Goal: Information Seeking & Learning: Check status

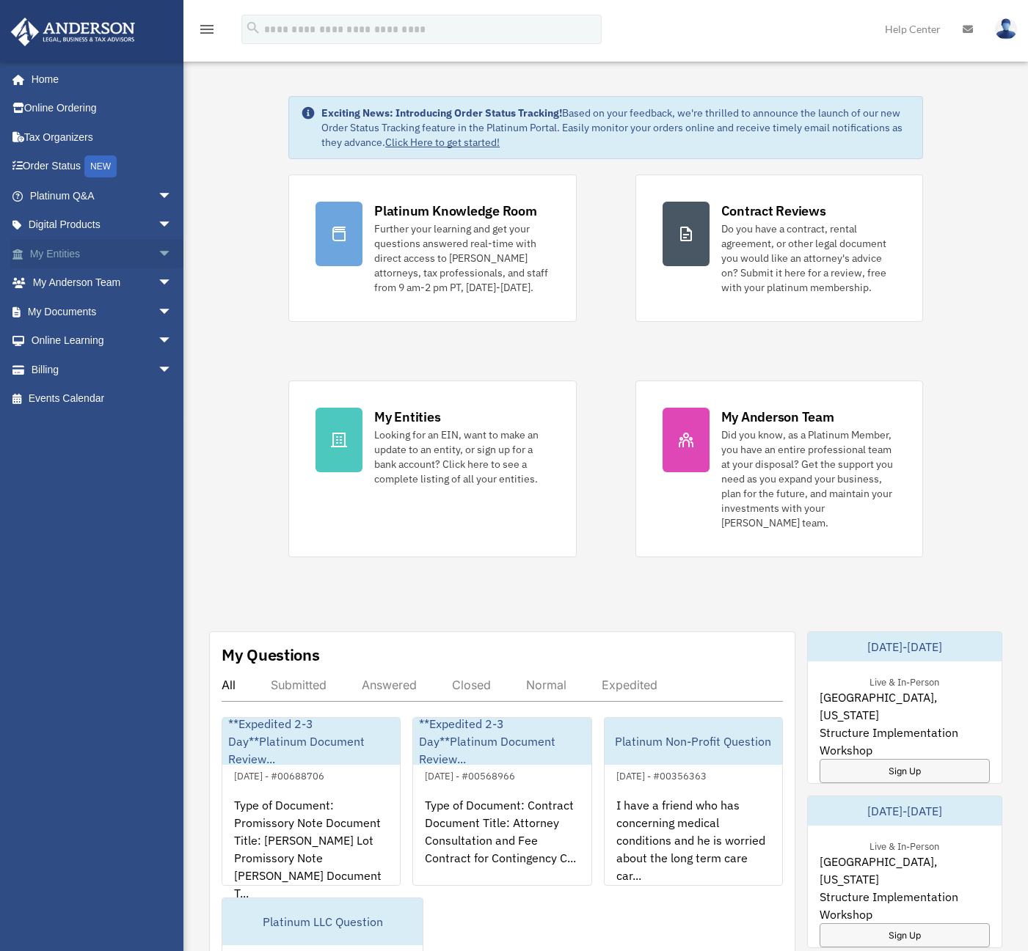
click at [158, 249] on span "arrow_drop_down" at bounding box center [172, 254] width 29 height 30
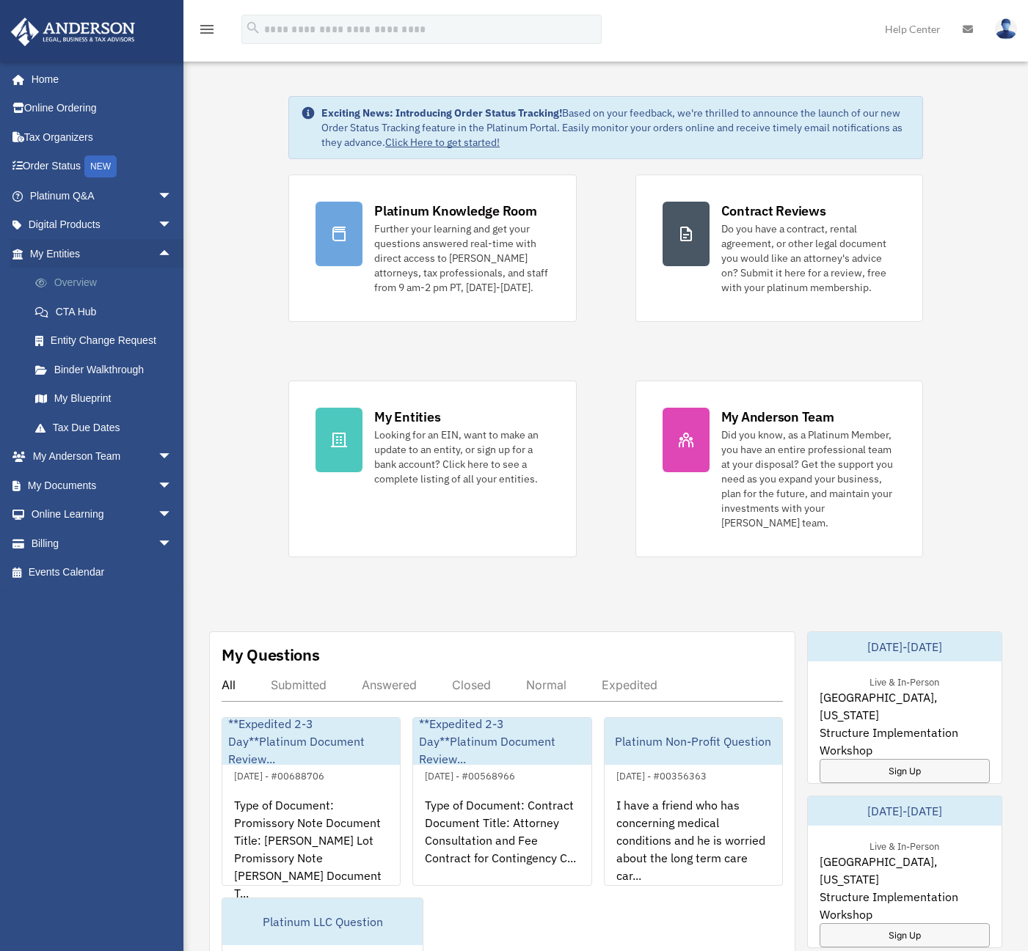
click at [73, 282] on link "Overview" at bounding box center [108, 282] width 174 height 29
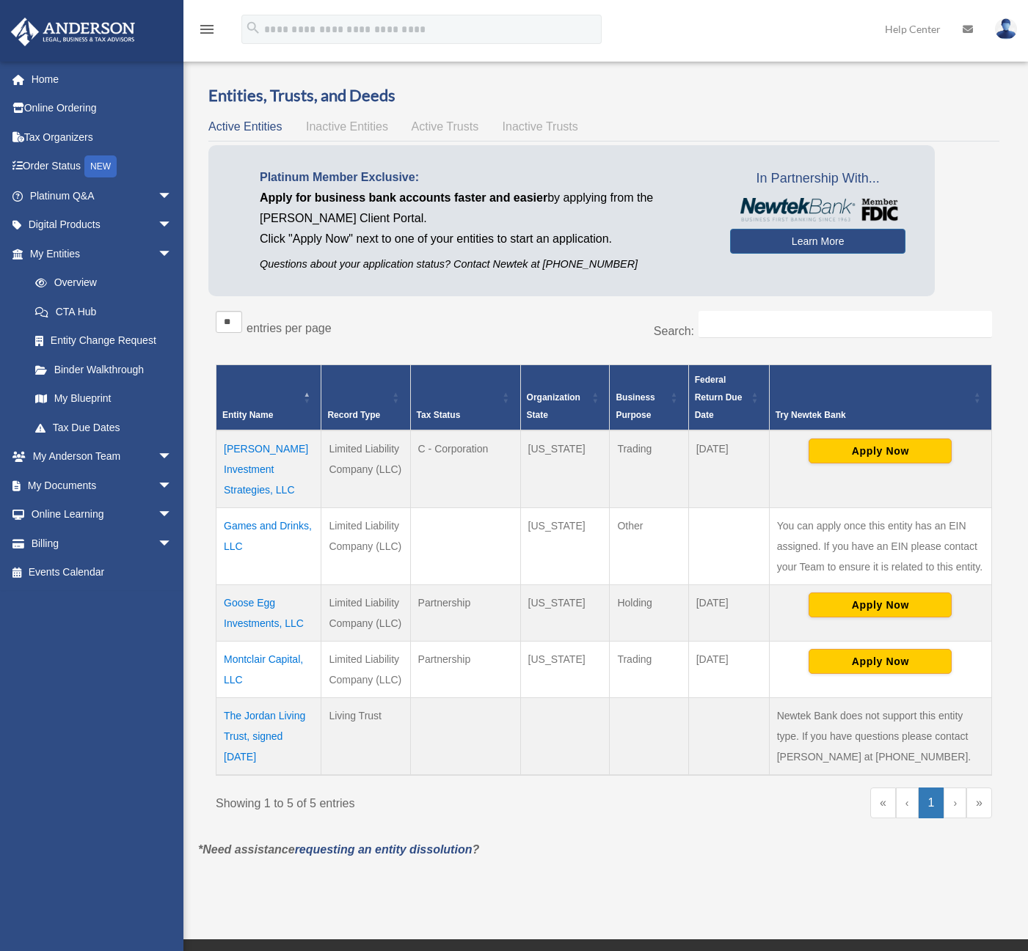
click at [258, 642] on td "Montclair Capital, LLC" at bounding box center [268, 670] width 105 height 56
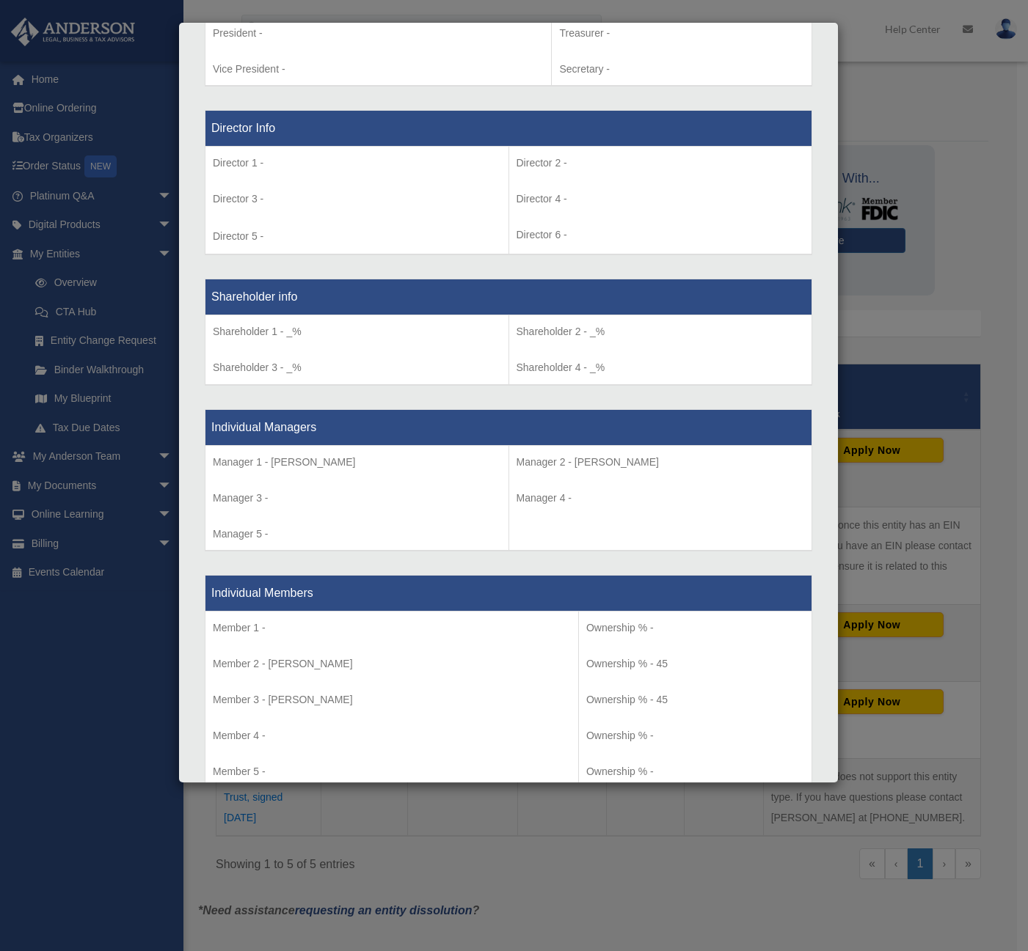
scroll to position [1009, 0]
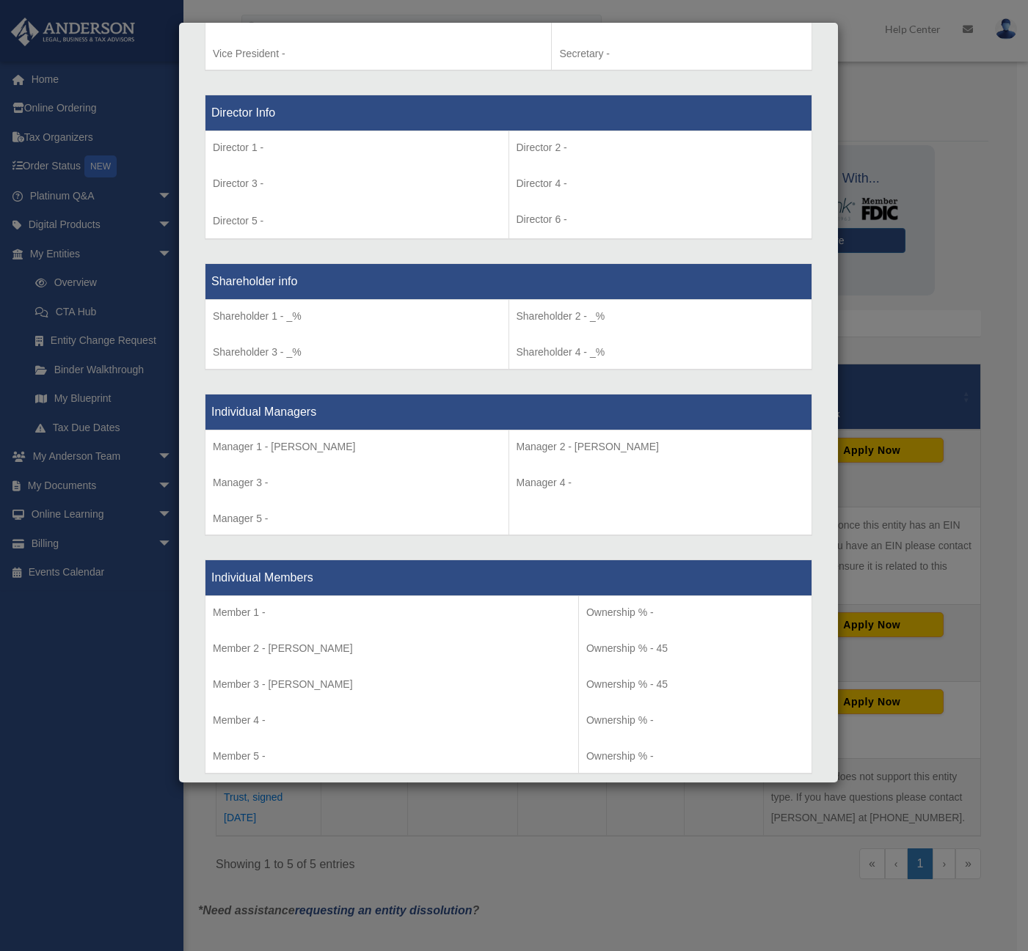
click at [747, 242] on div "Director Info Director 1 - Director 3 - Director 5 - Director 2 - Director 4 - …" at bounding box center [508, 167] width 607 height 169
click at [677, 171] on td "Director 2 - Director 4 - Director 6 -" at bounding box center [660, 185] width 304 height 109
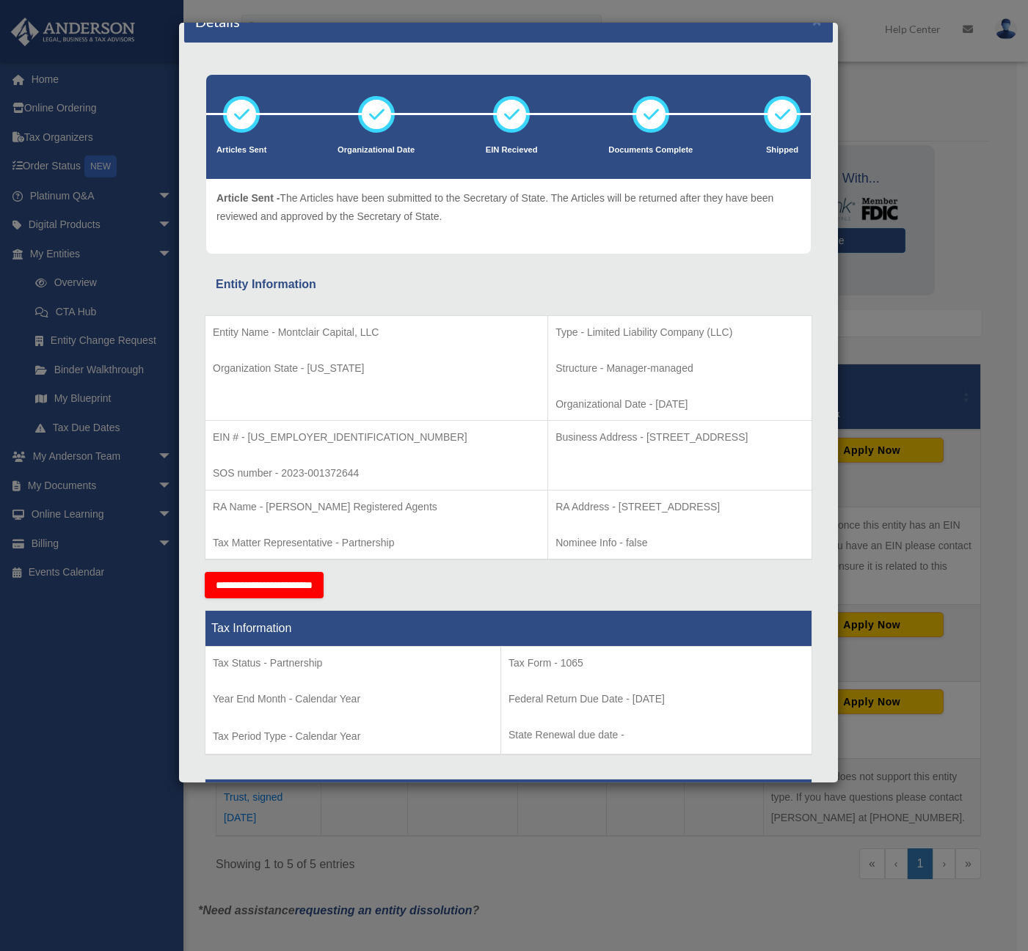
scroll to position [367, 0]
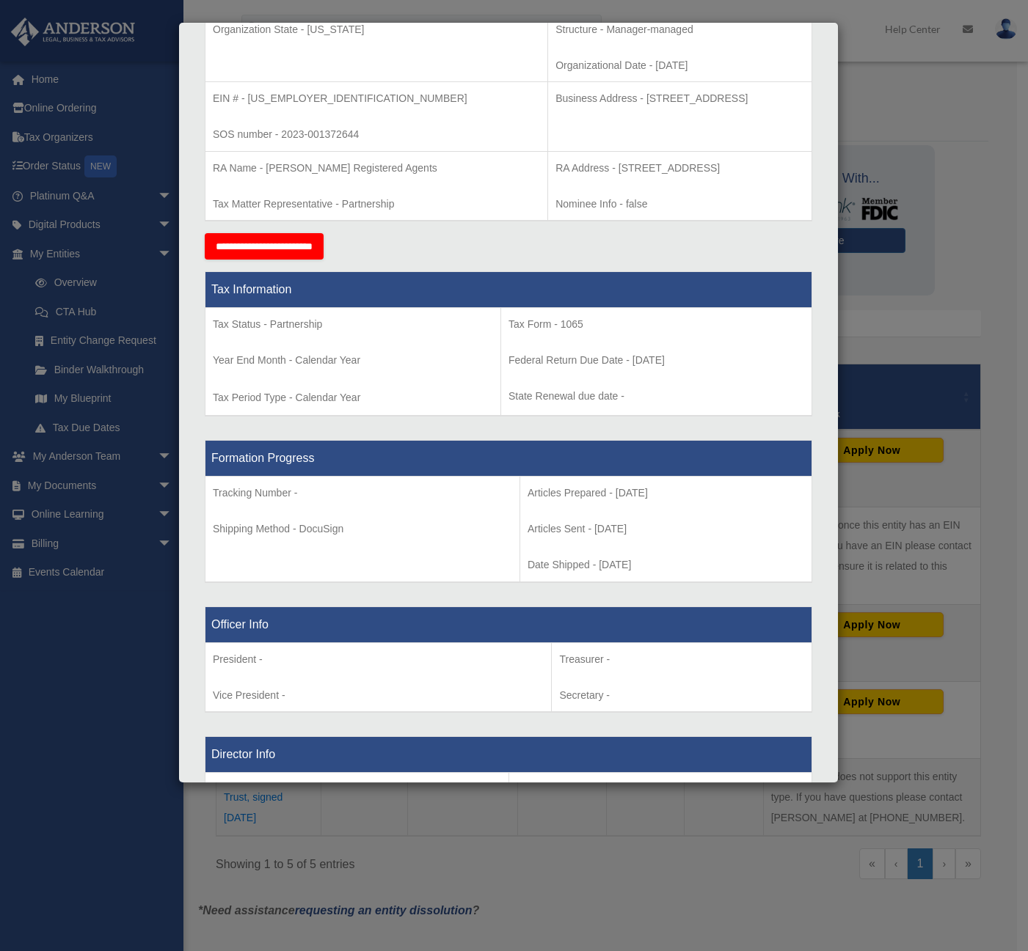
click at [416, 405] on td "Tax Status - Partnership Year End Month - Calendar Year Tax Period Type - Calen…" at bounding box center [353, 362] width 296 height 109
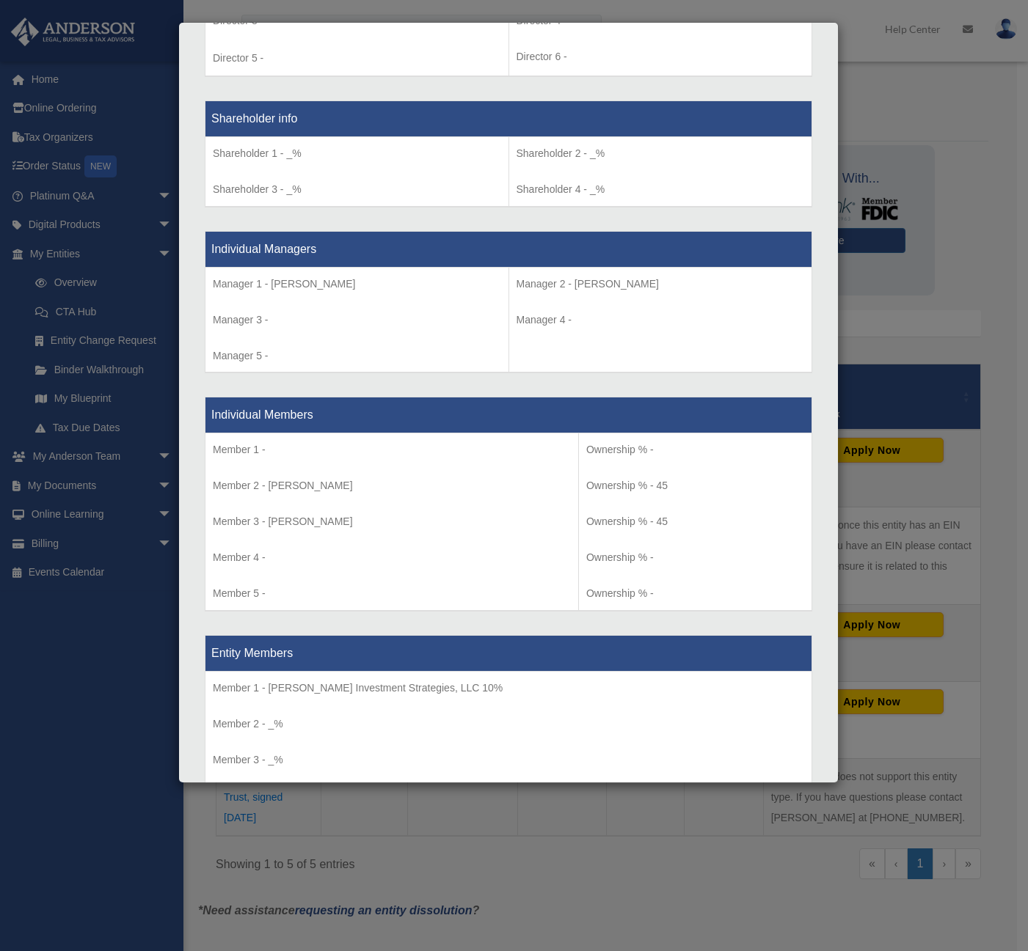
scroll to position [1174, 0]
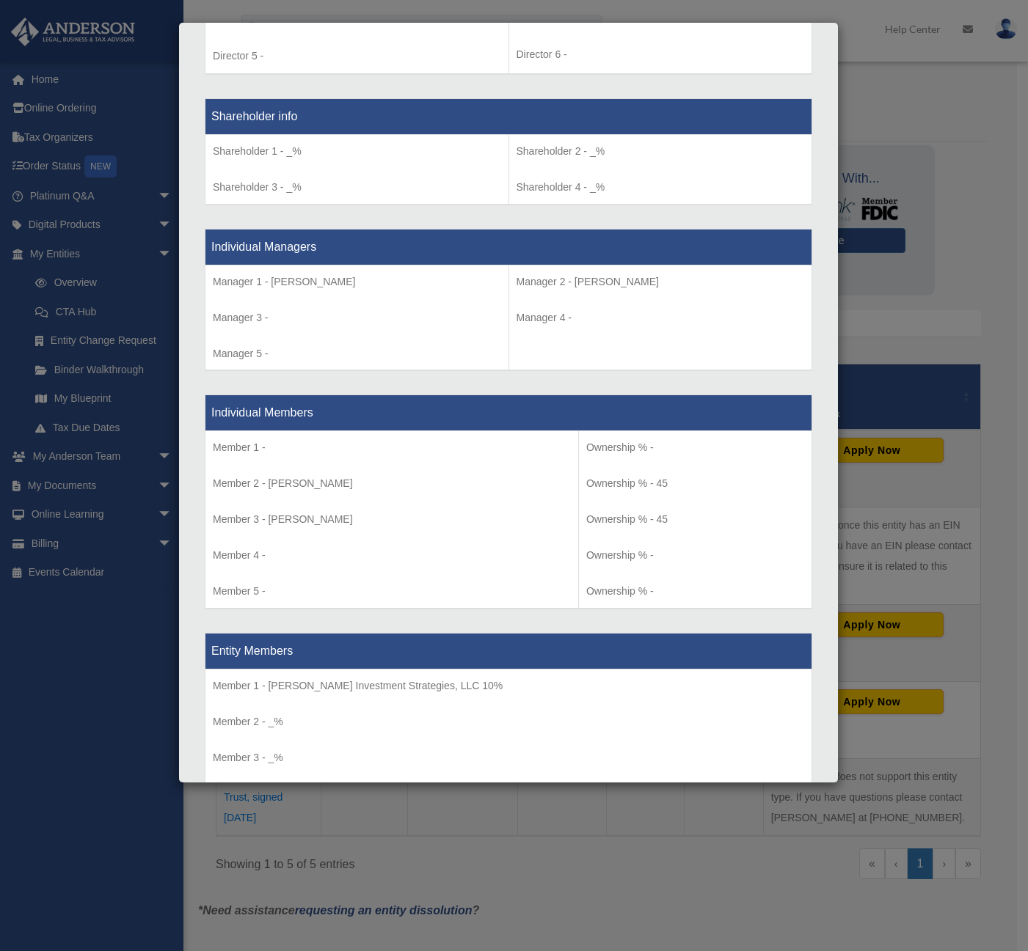
click at [607, 508] on td "Ownership % - Ownership % - 45 Ownership % - 45 Ownership % - Ownership % -" at bounding box center [694, 520] width 233 height 178
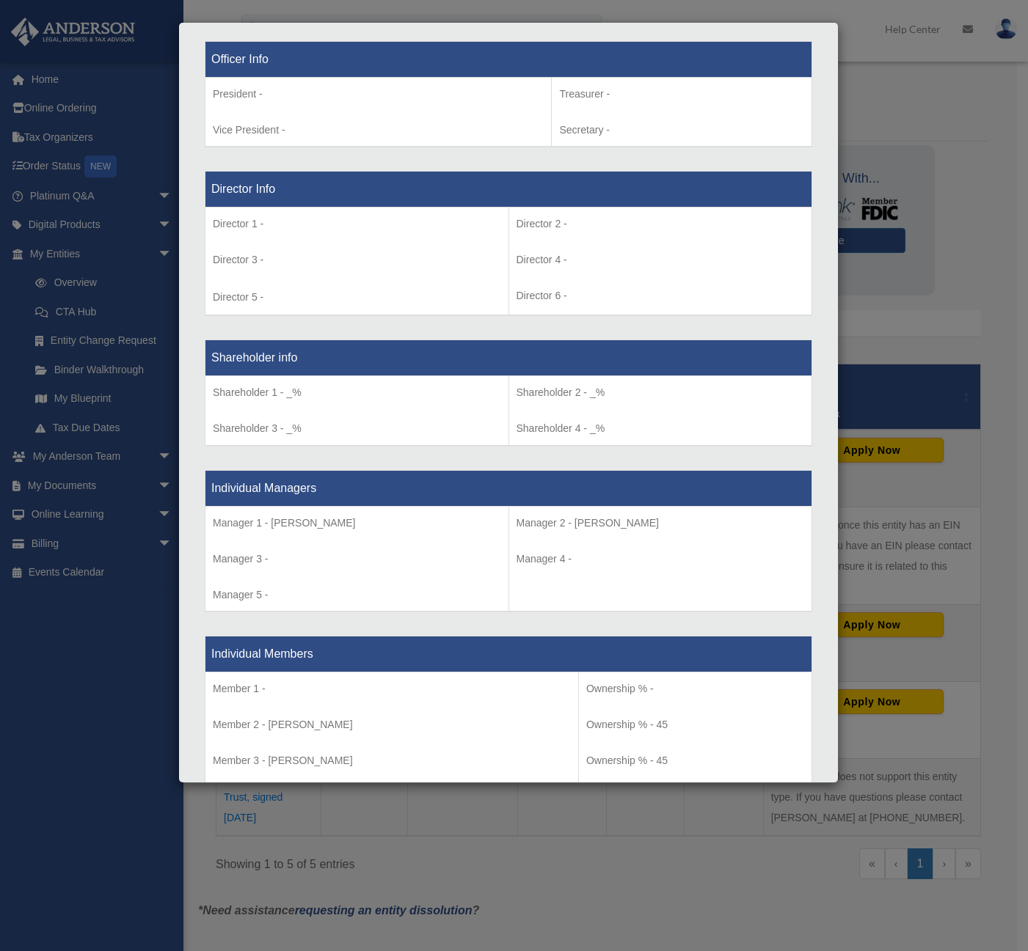
scroll to position [954, 0]
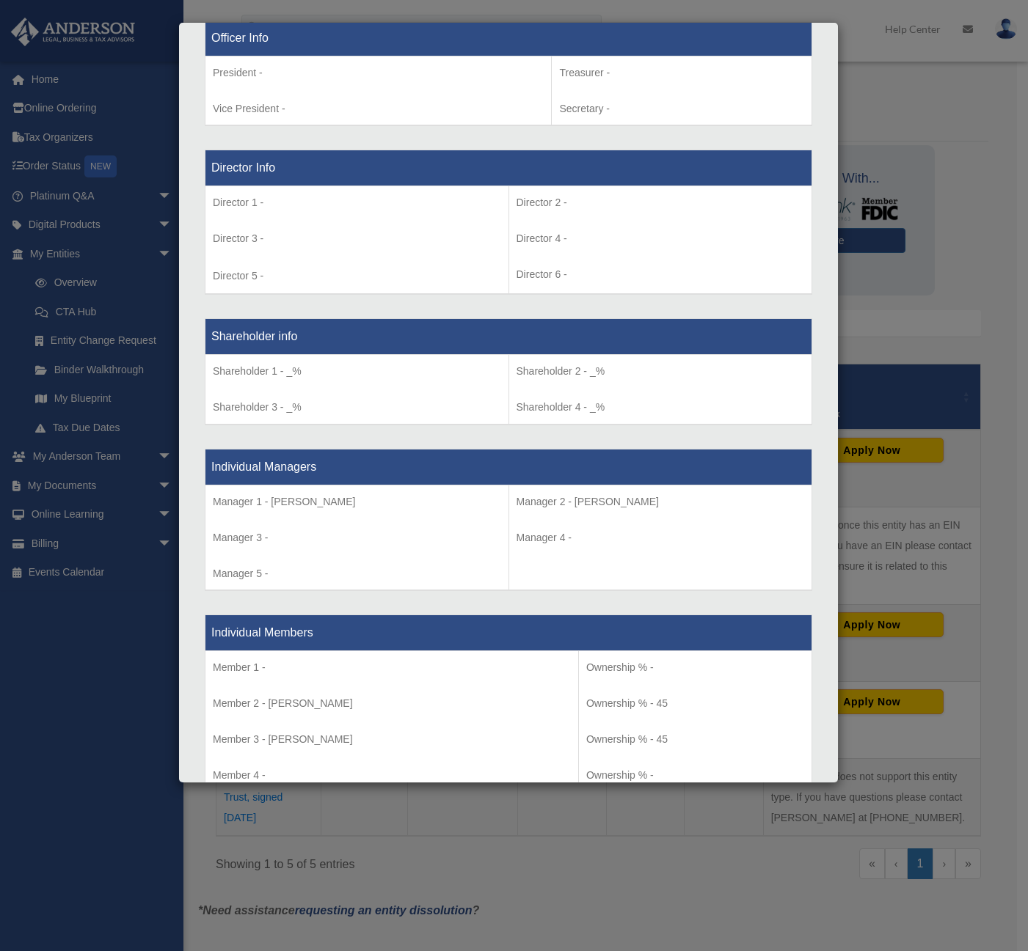
click at [431, 130] on div "Officer Info President - Vice President - Treasurer - Secretary -" at bounding box center [508, 73] width 607 height 131
click at [896, 138] on div "Details × Articles Sent Organizational Date" at bounding box center [514, 475] width 1028 height 951
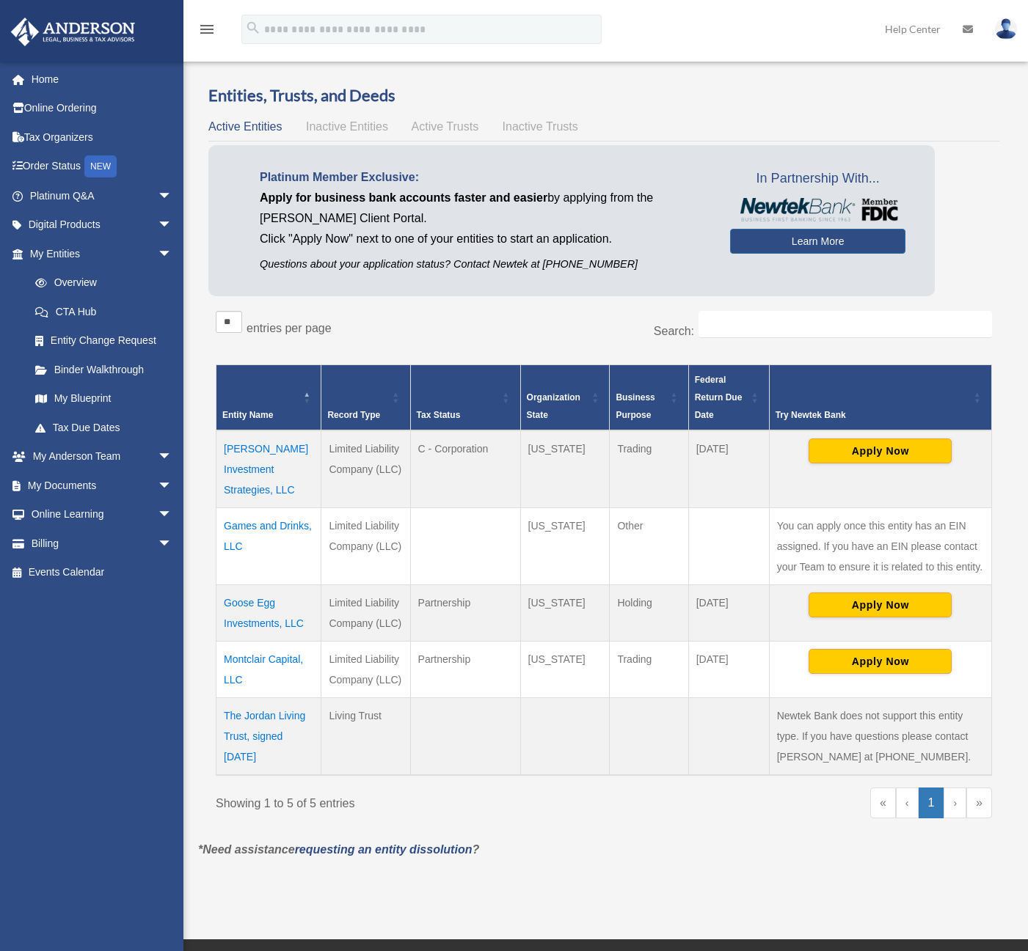
click at [246, 465] on td "Dunbar Investment Strategies, LLC" at bounding box center [268, 470] width 105 height 78
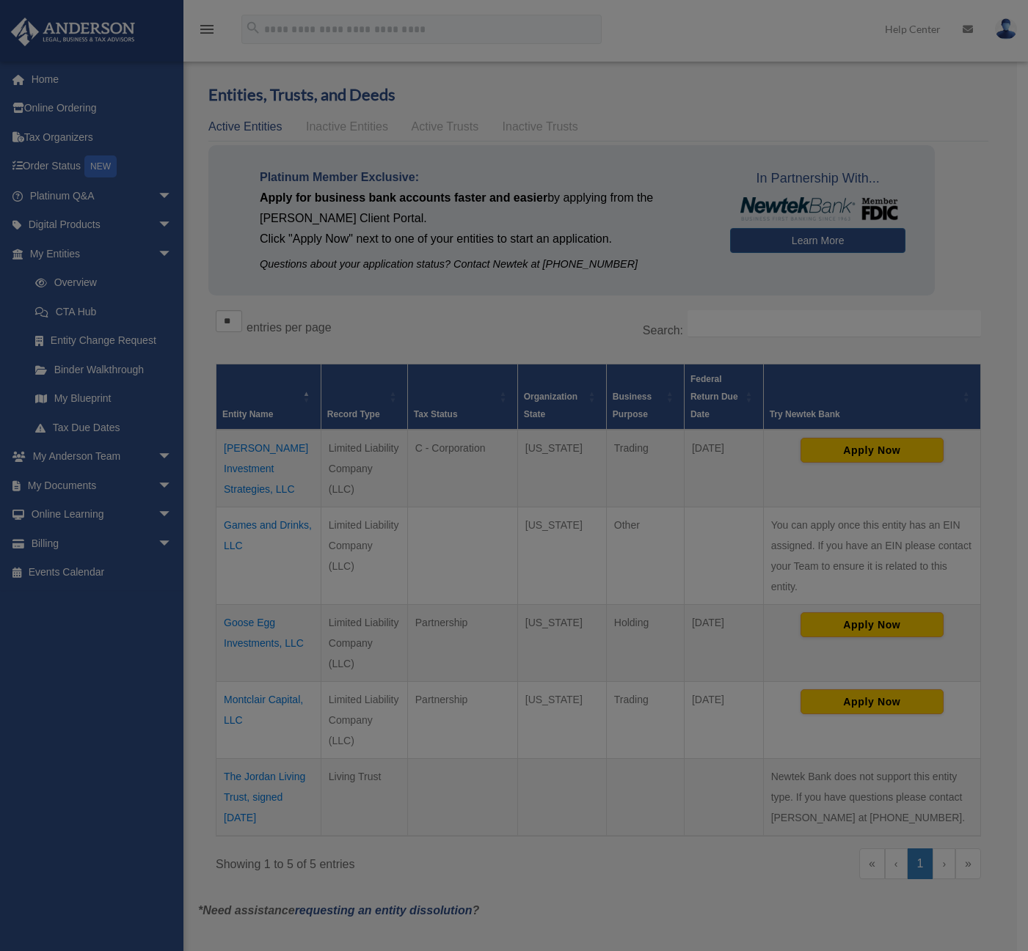
scroll to position [0, 0]
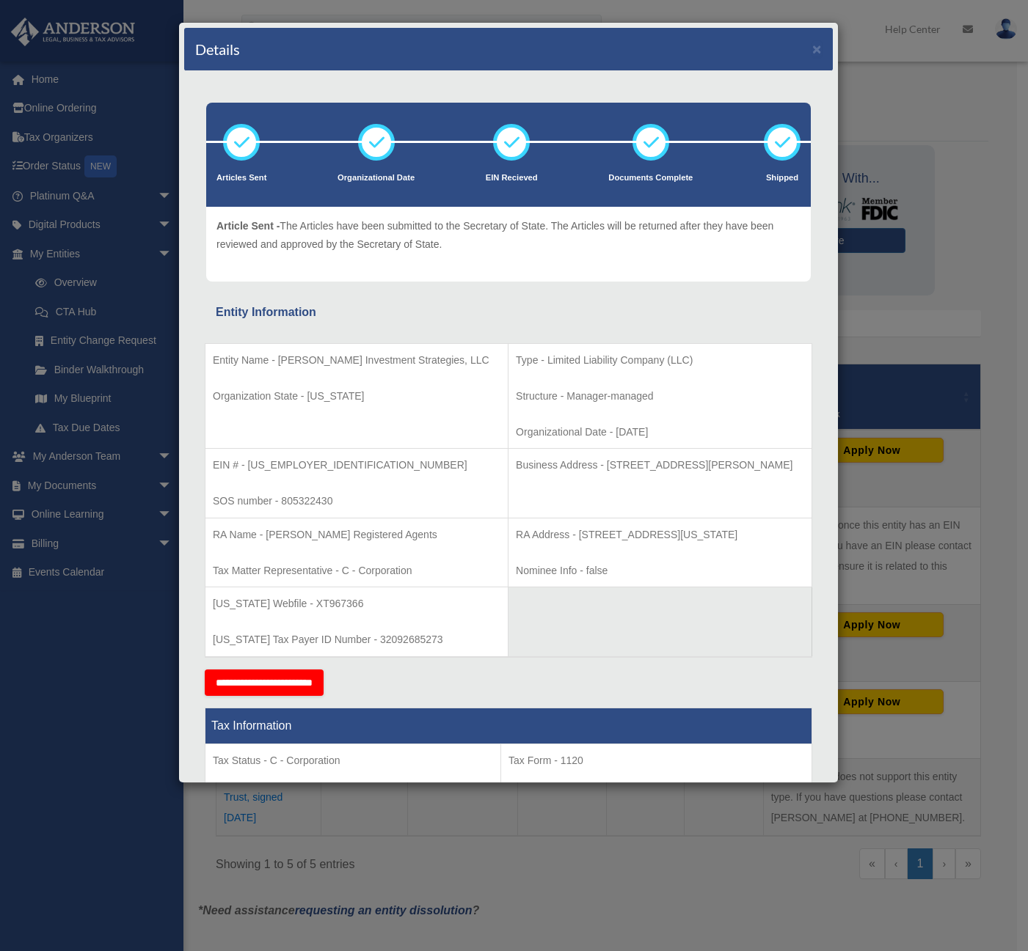
click at [565, 323] on div "Entity Name - Dunbar Investment Strategies, LLC Organization State - Texas Type…" at bounding box center [508, 496] width 607 height 347
click at [965, 234] on div "Details × Articles Sent Organizational Date" at bounding box center [514, 475] width 1028 height 951
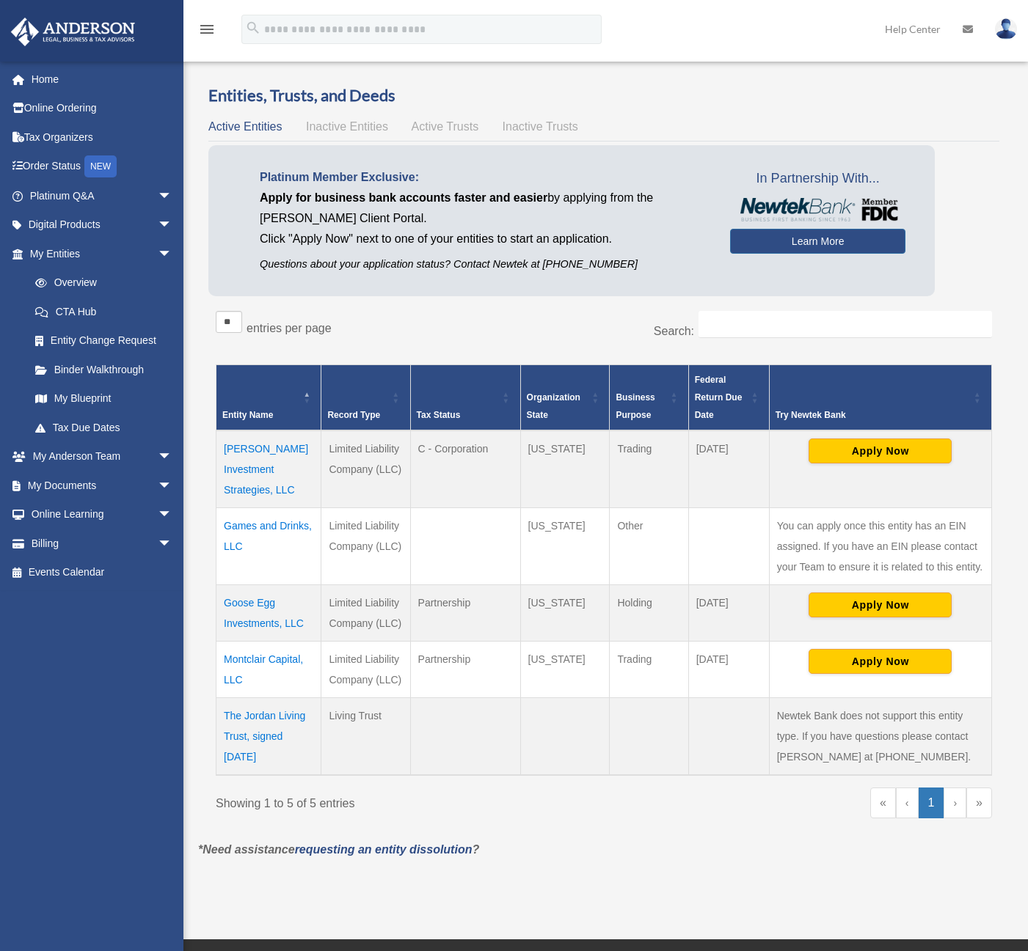
click at [256, 642] on td "Montclair Capital, LLC" at bounding box center [268, 670] width 105 height 56
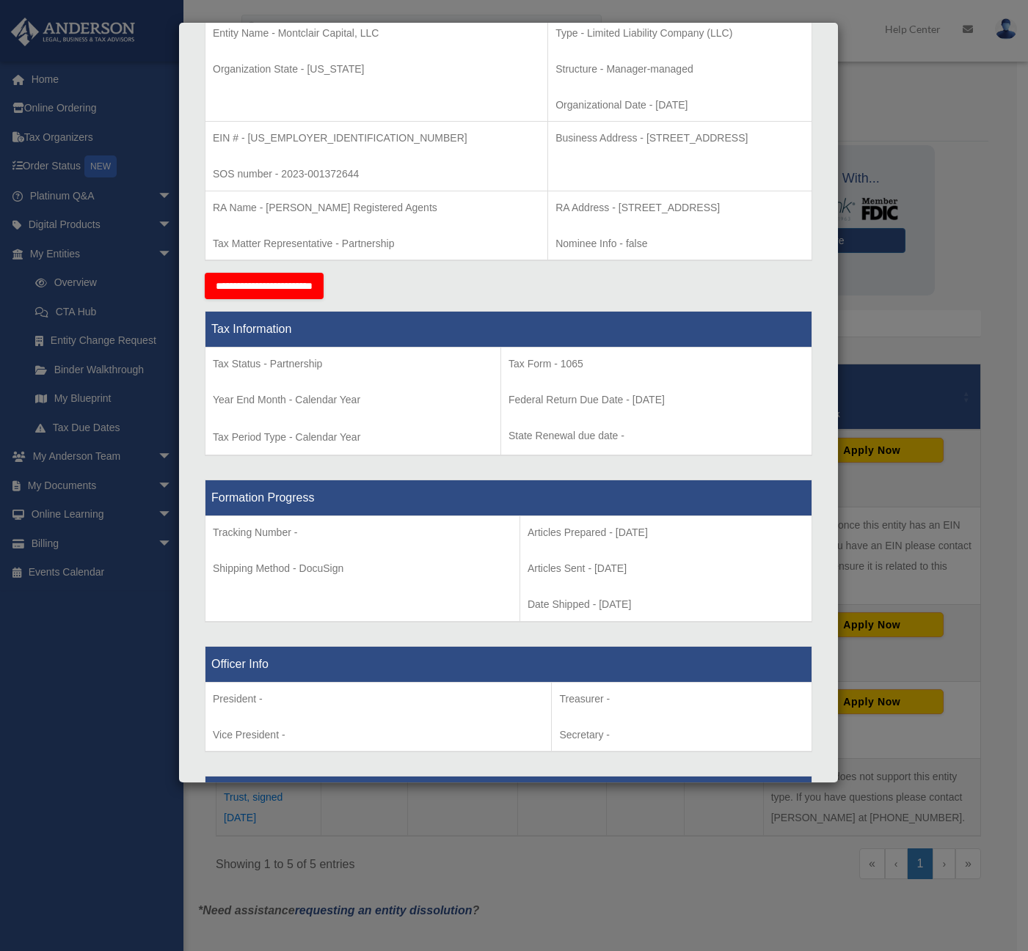
scroll to position [367, 0]
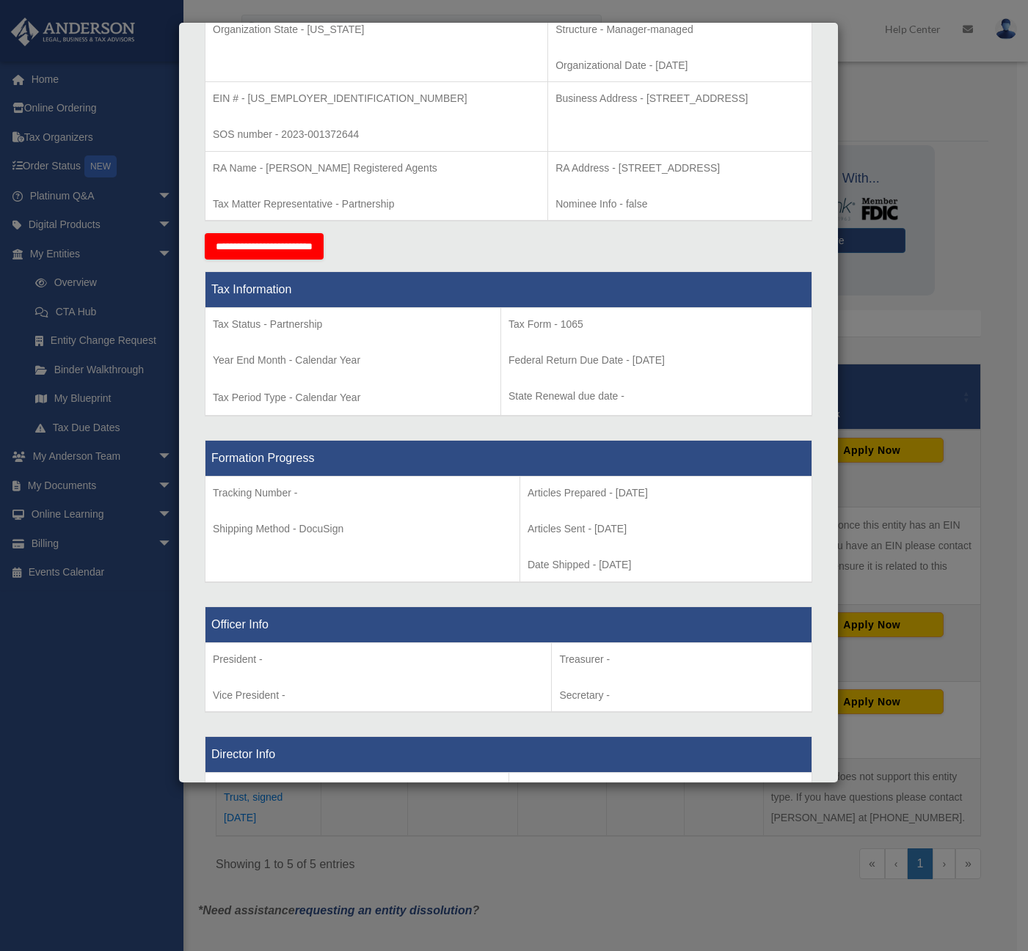
click at [660, 469] on th "Formation Progress" at bounding box center [508, 459] width 607 height 36
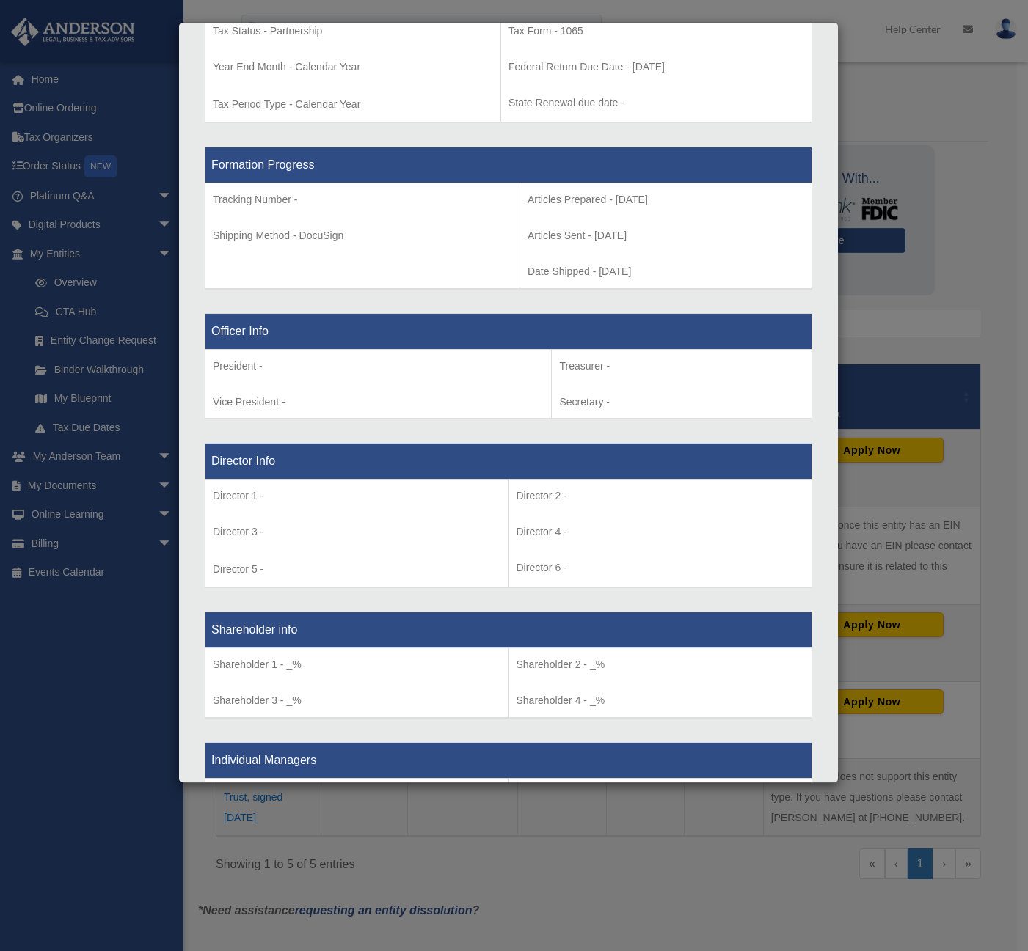
scroll to position [1027, 0]
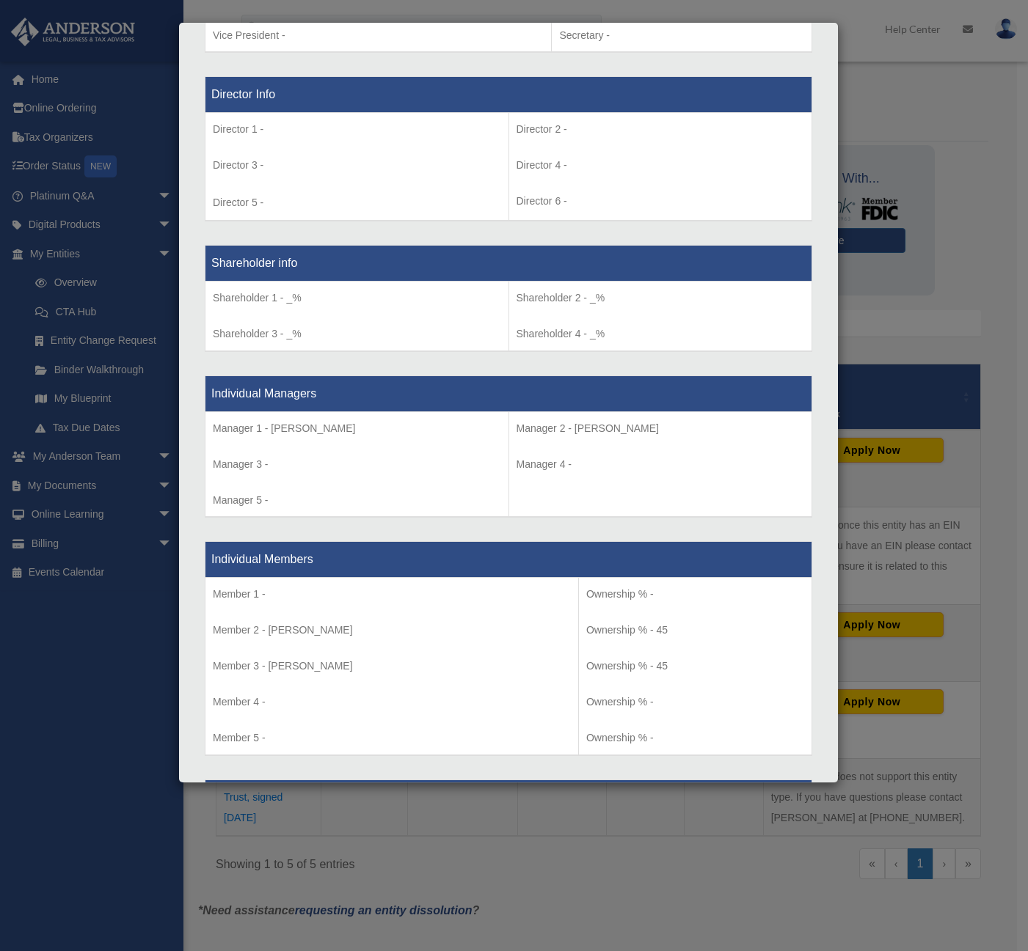
click at [762, 301] on p "Shareholder 2 - _%" at bounding box center [660, 298] width 288 height 18
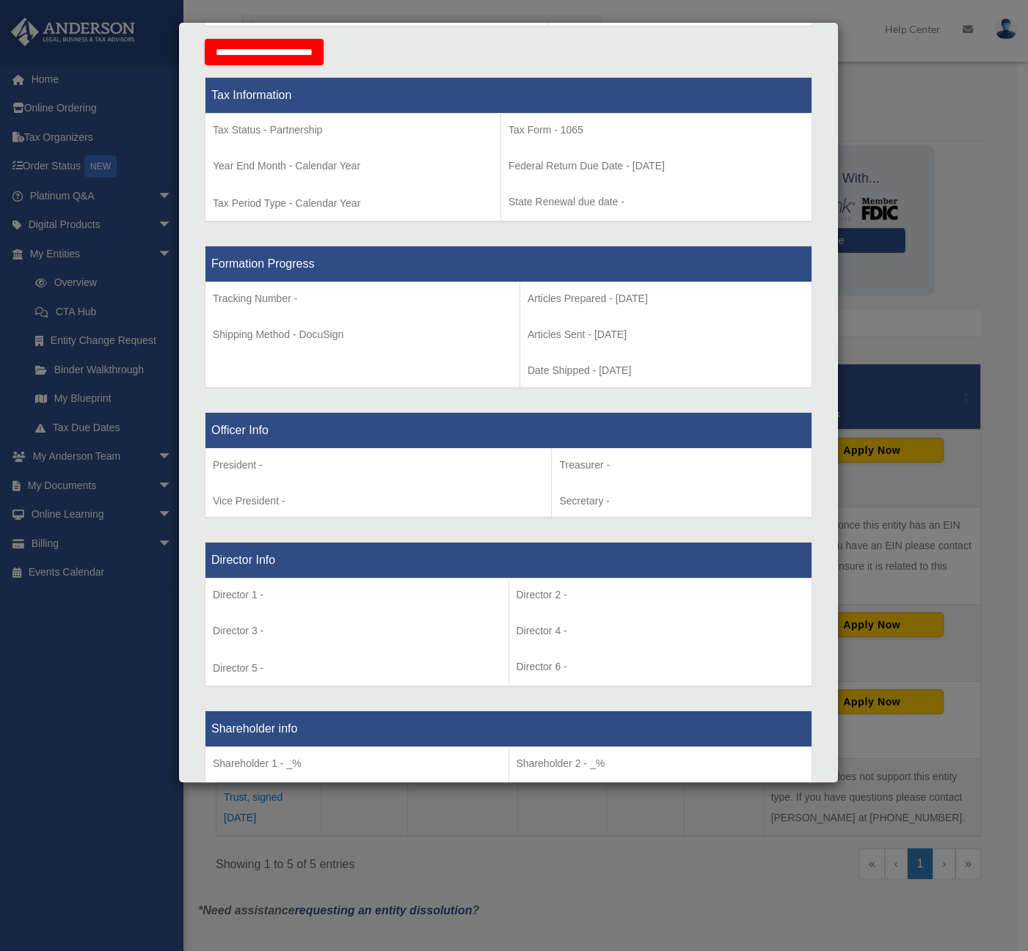
scroll to position [734, 0]
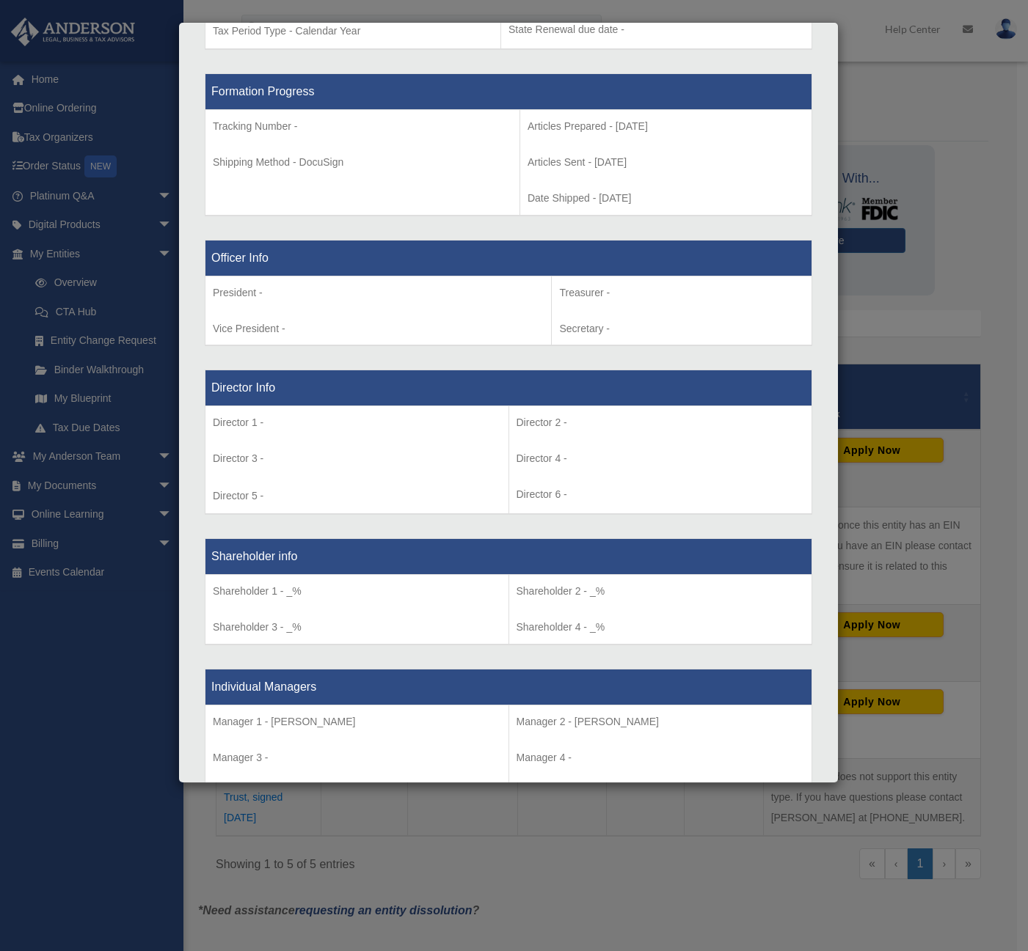
click at [103, 326] on div "Details × Articles Sent Organizational Date" at bounding box center [514, 475] width 1028 height 951
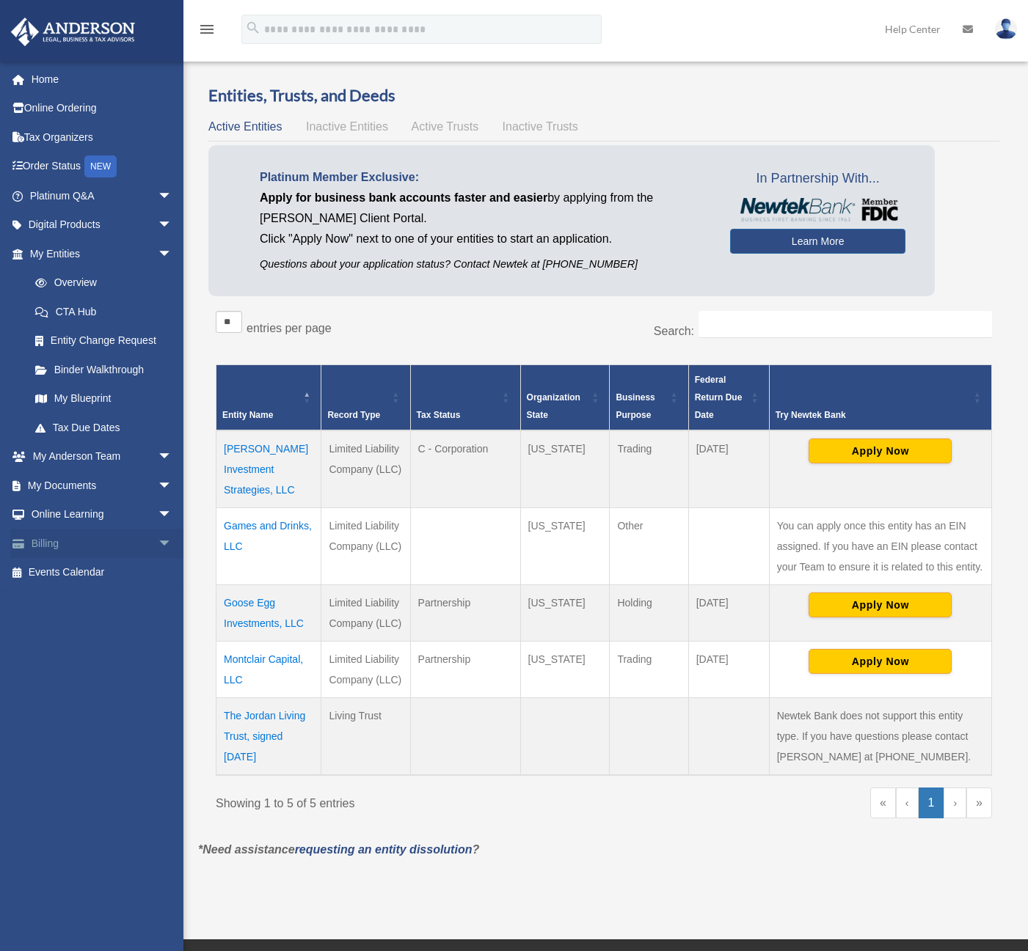
click at [158, 544] on span "arrow_drop_down" at bounding box center [172, 544] width 29 height 30
click at [100, 604] on link "Past Invoices" at bounding box center [108, 602] width 174 height 29
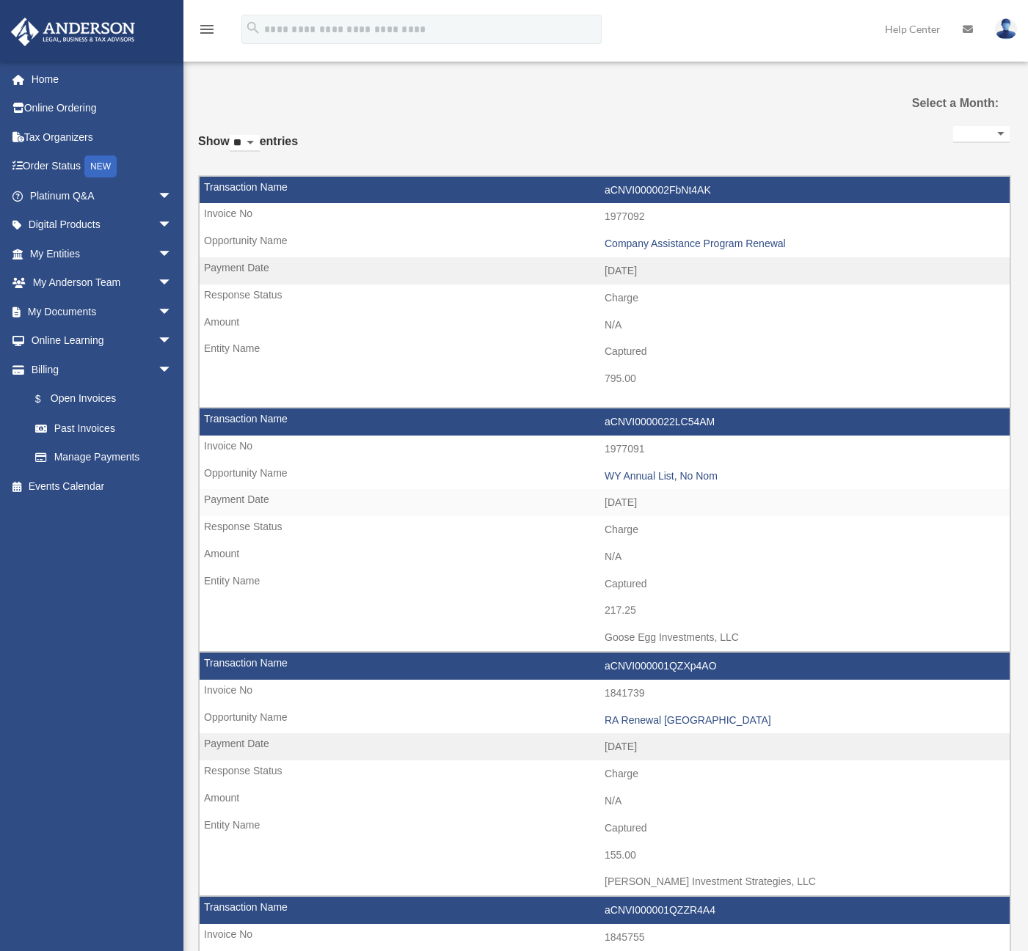
select select
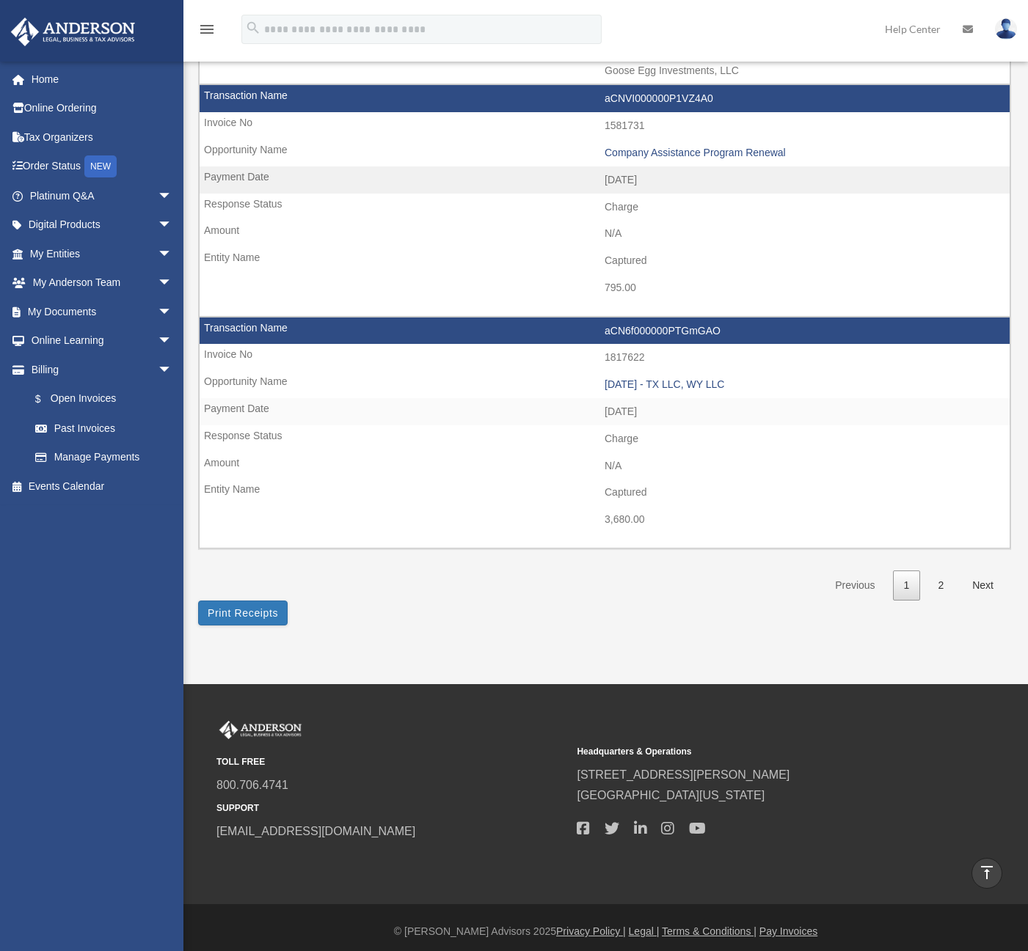
scroll to position [2029, 0]
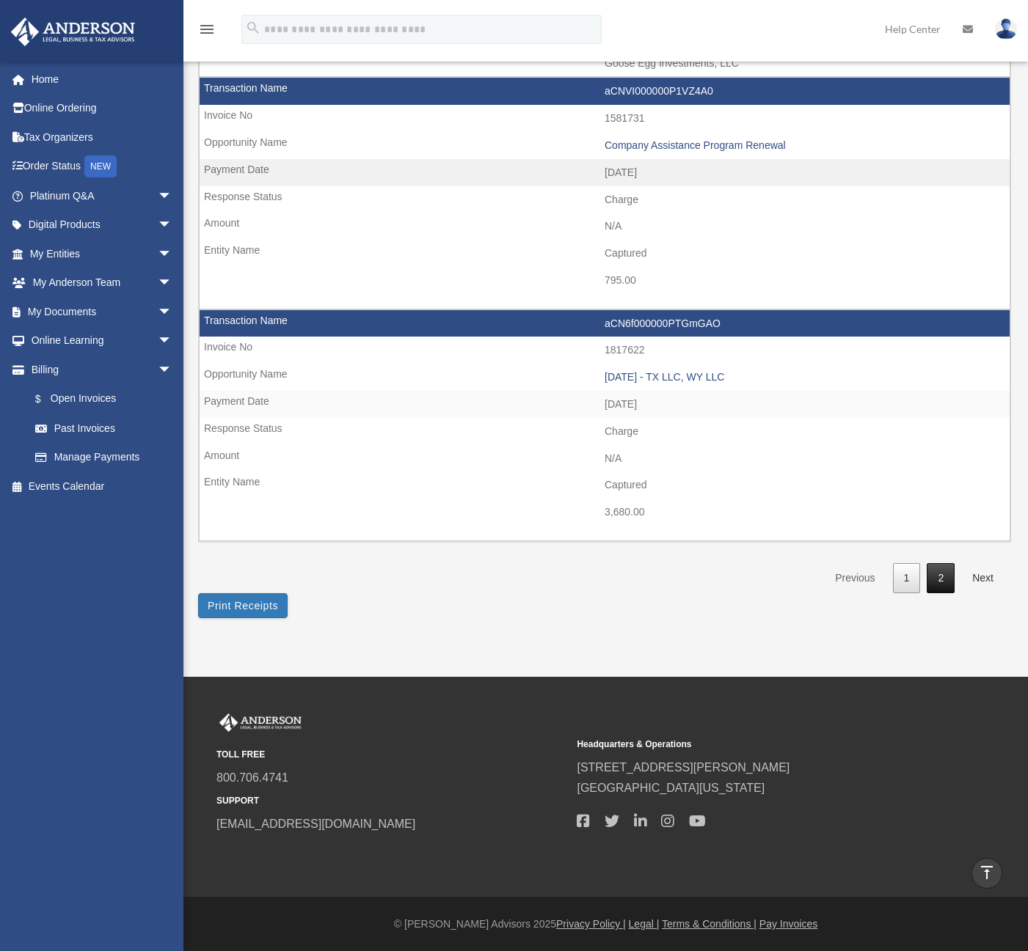
click at [942, 584] on link "2" at bounding box center [940, 578] width 28 height 30
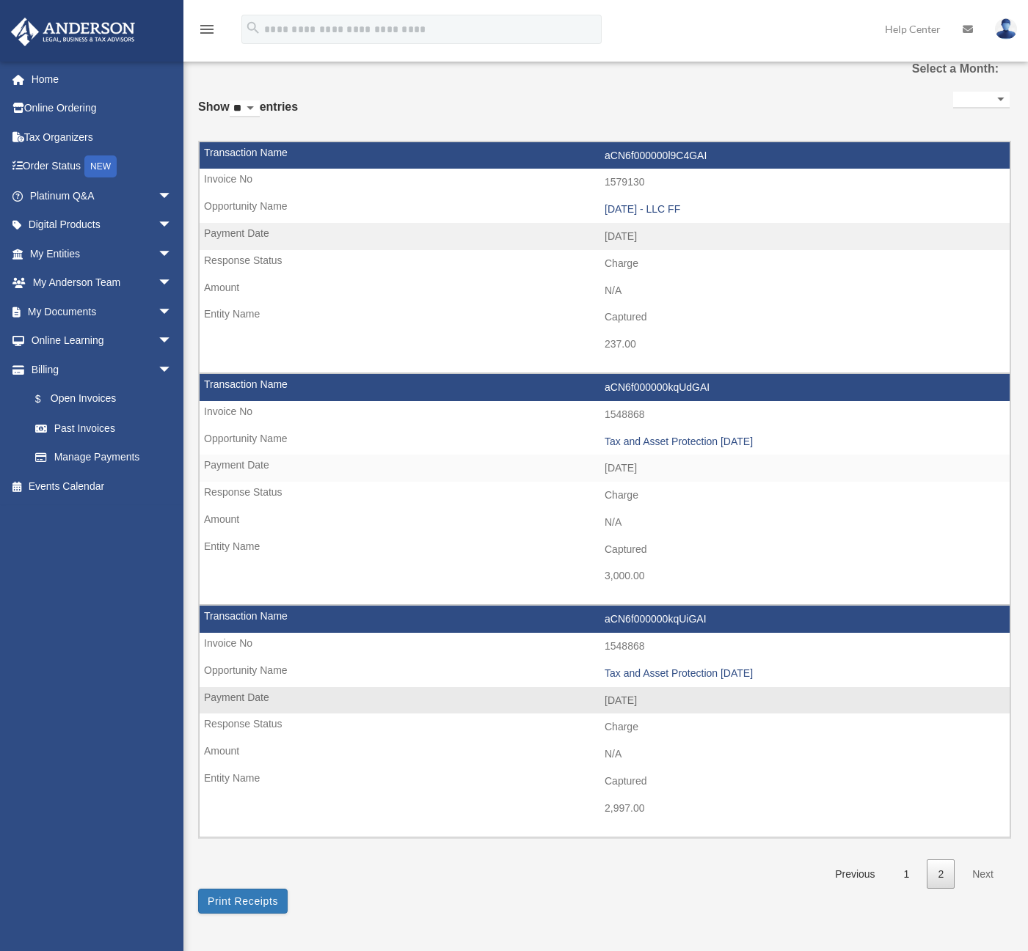
scroll to position [73, 0]
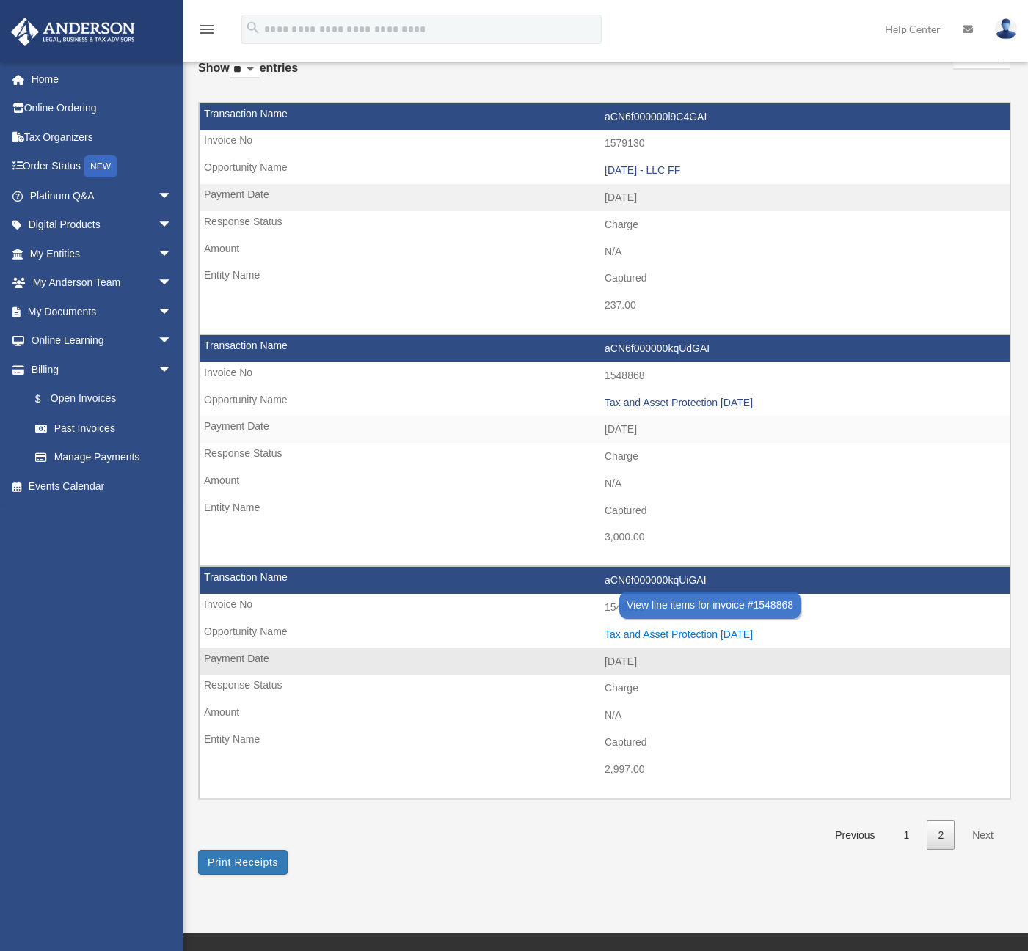
click at [637, 637] on div "Tax and Asset Protection 03.25.2023" at bounding box center [803, 635] width 398 height 12
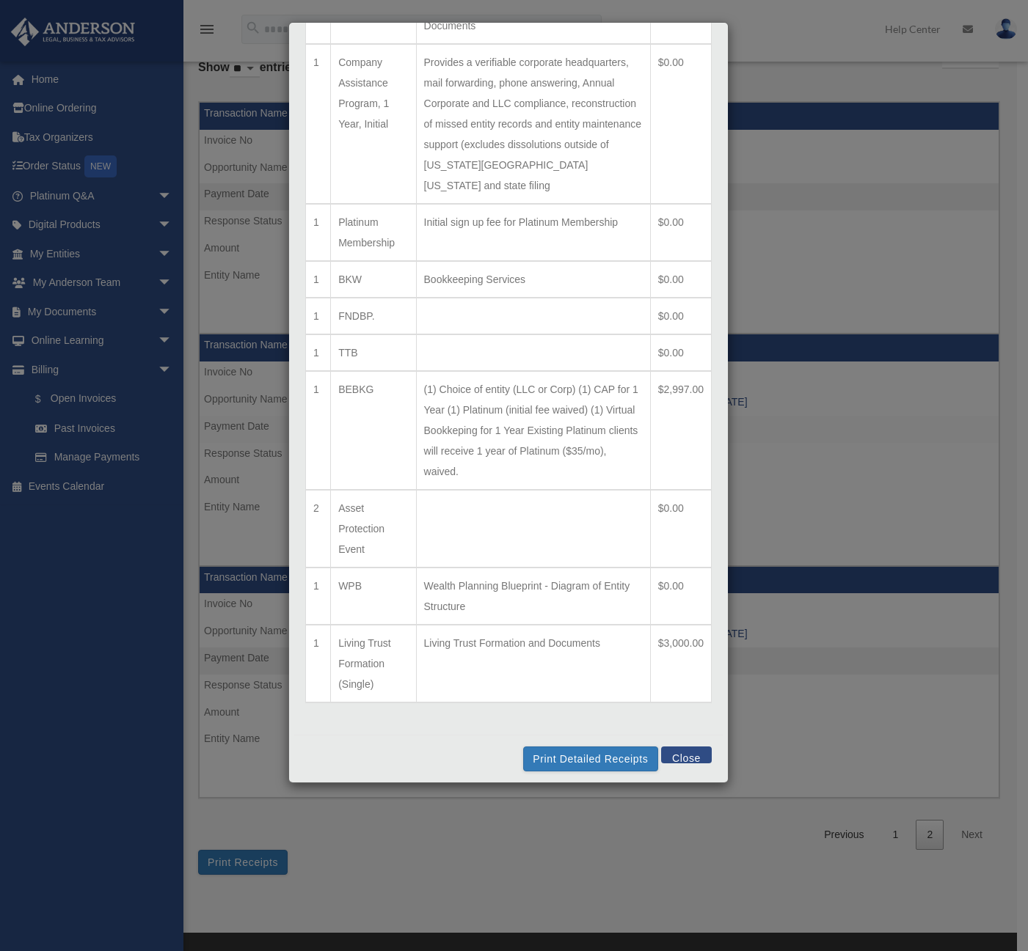
scroll to position [145, 0]
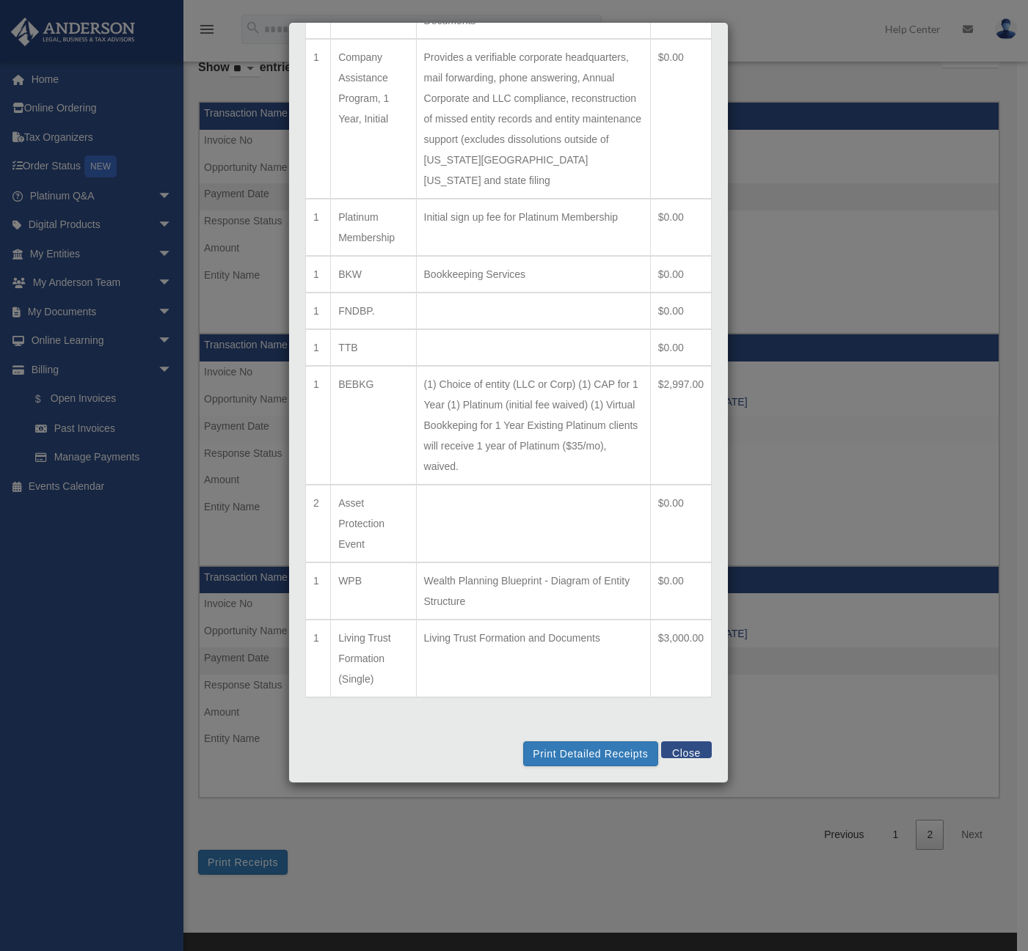
click at [686, 755] on button "Close" at bounding box center [686, 750] width 51 height 17
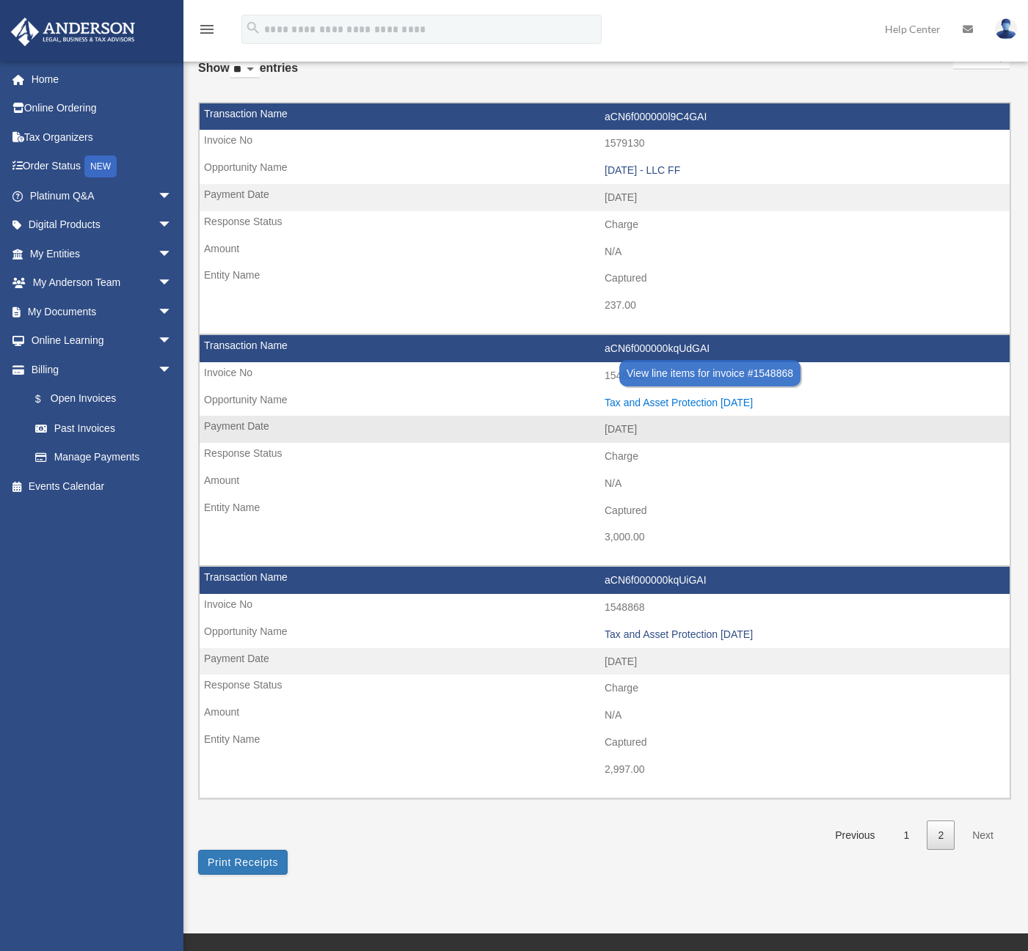
click at [633, 398] on div "Tax and Asset Protection 03.25.2023" at bounding box center [803, 403] width 398 height 12
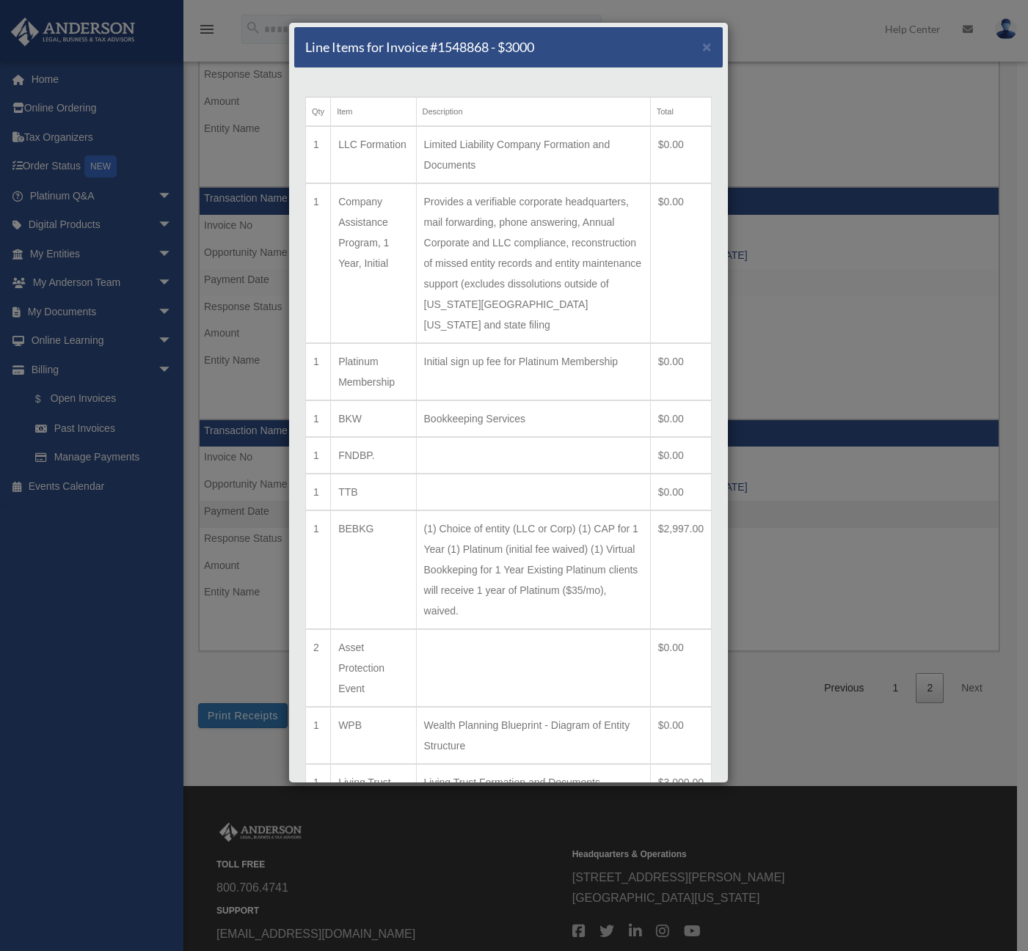
scroll to position [0, 0]
click at [702, 51] on span "×" at bounding box center [707, 47] width 10 height 17
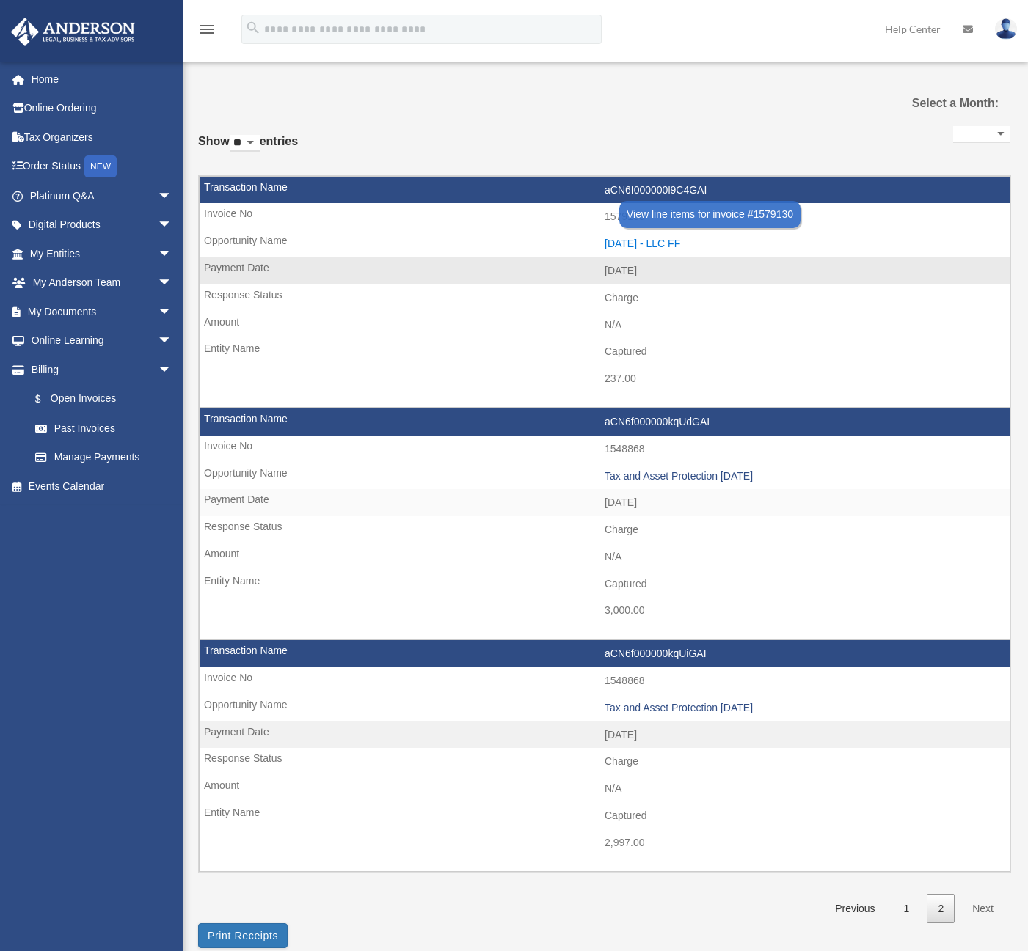
click at [625, 244] on div "2023.04.28 - LLC FF" at bounding box center [803, 244] width 398 height 12
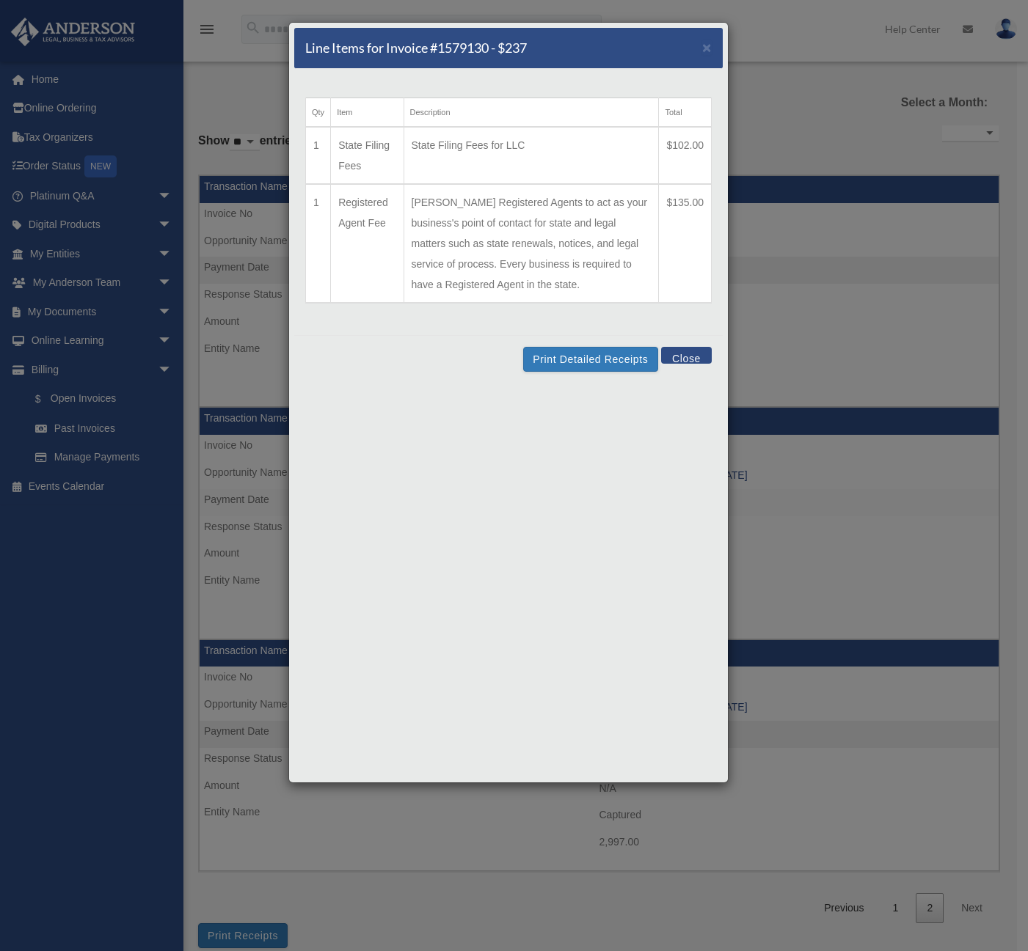
click at [687, 357] on button "Close" at bounding box center [686, 355] width 51 height 17
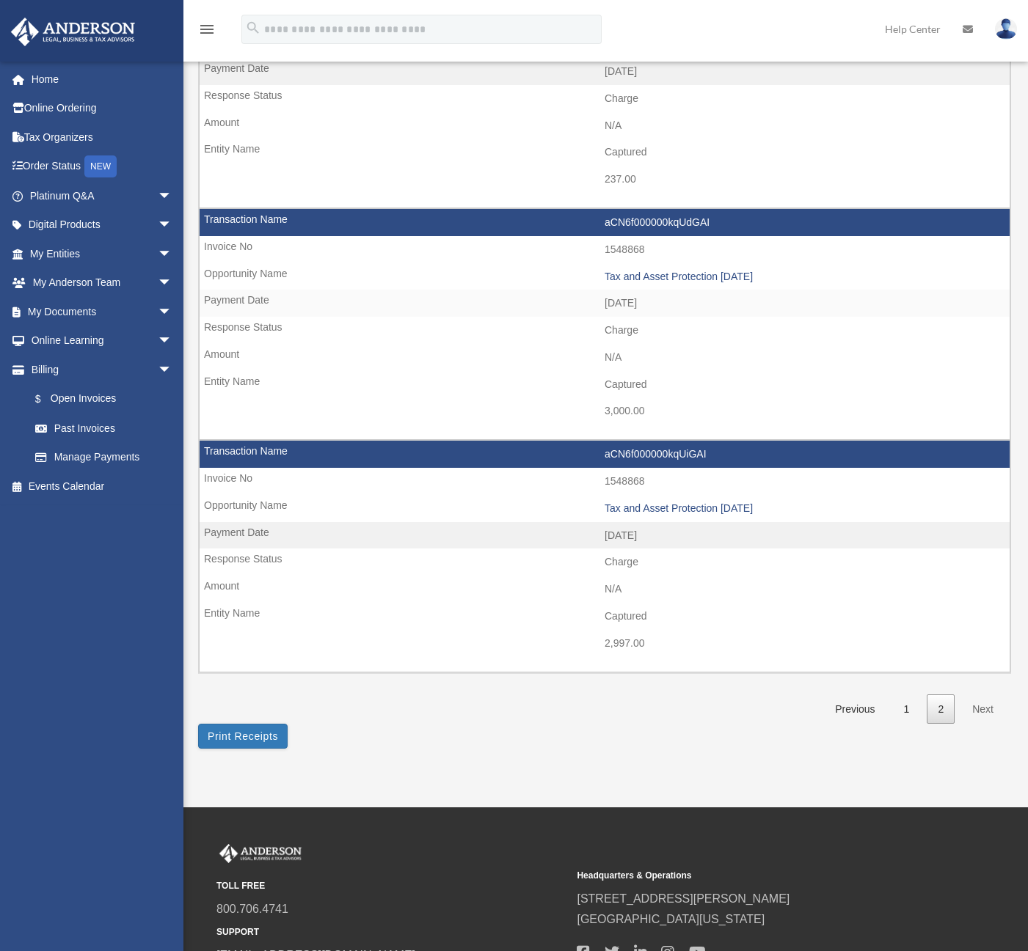
scroll to position [220, 0]
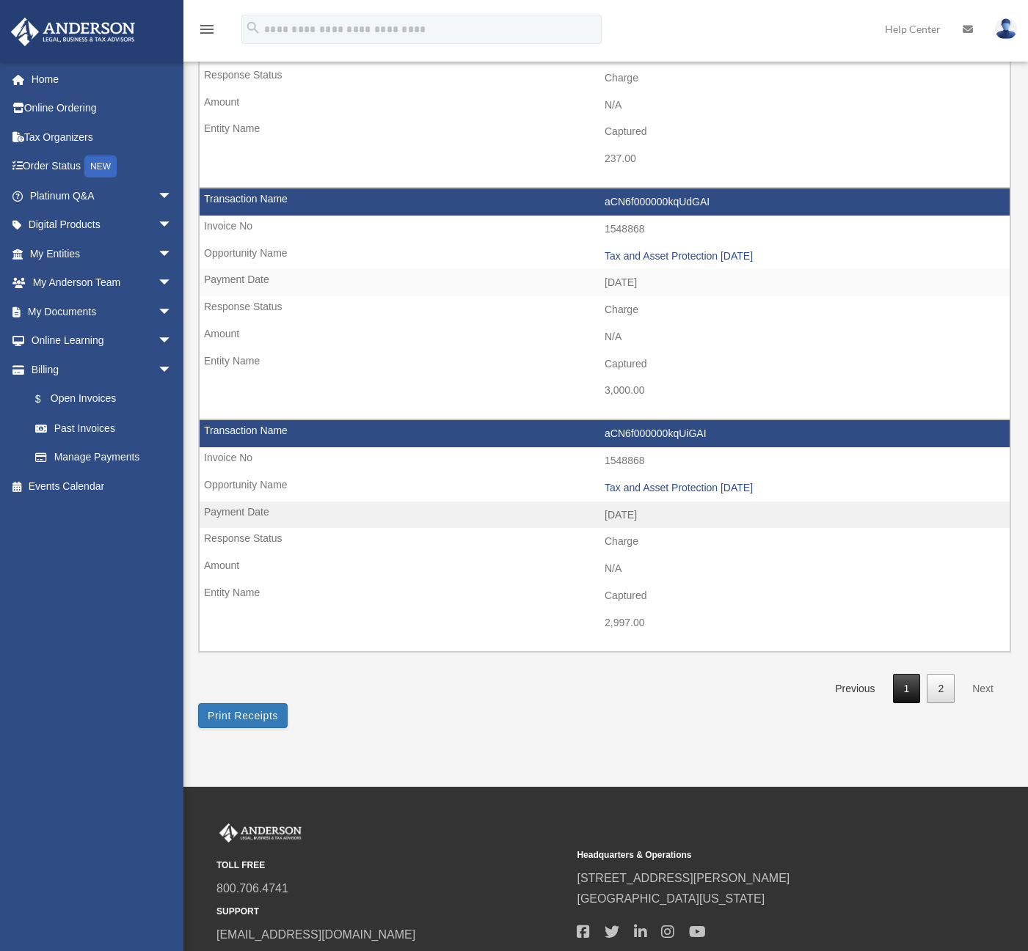
click at [918, 685] on link "1" at bounding box center [907, 689] width 28 height 30
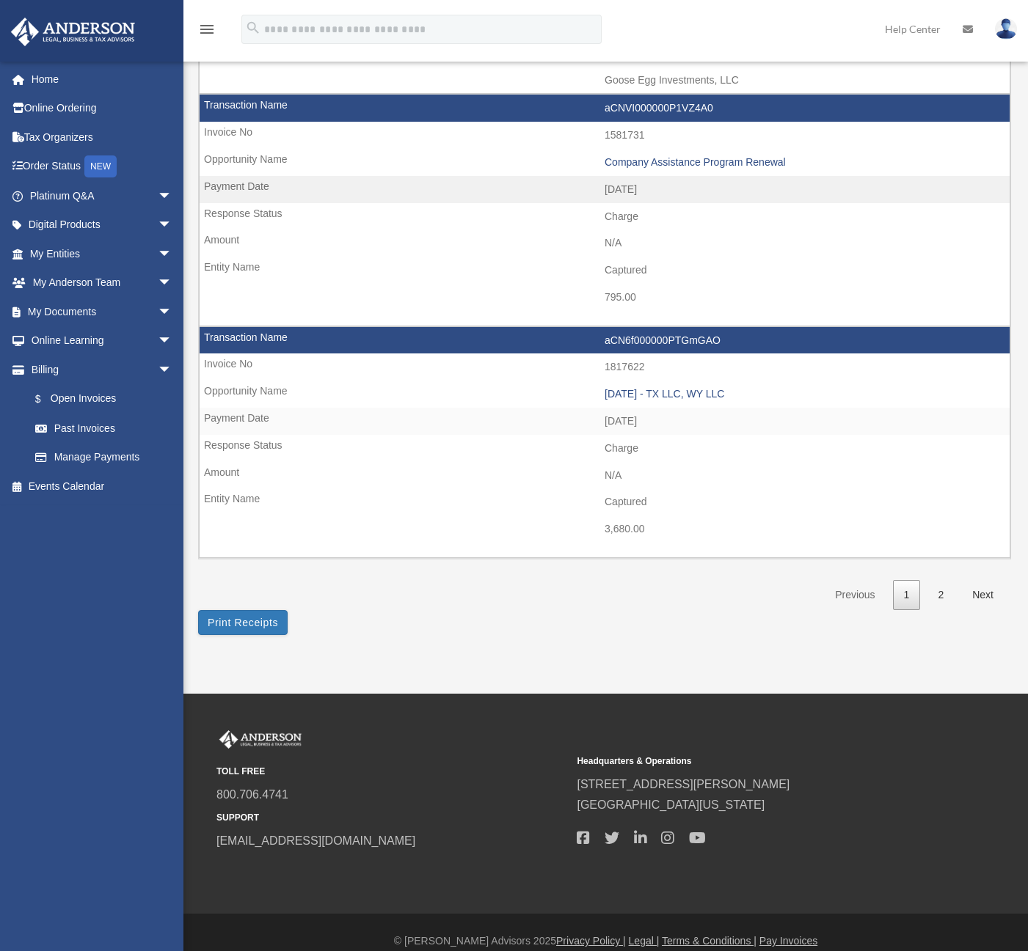
scroll to position [2029, 0]
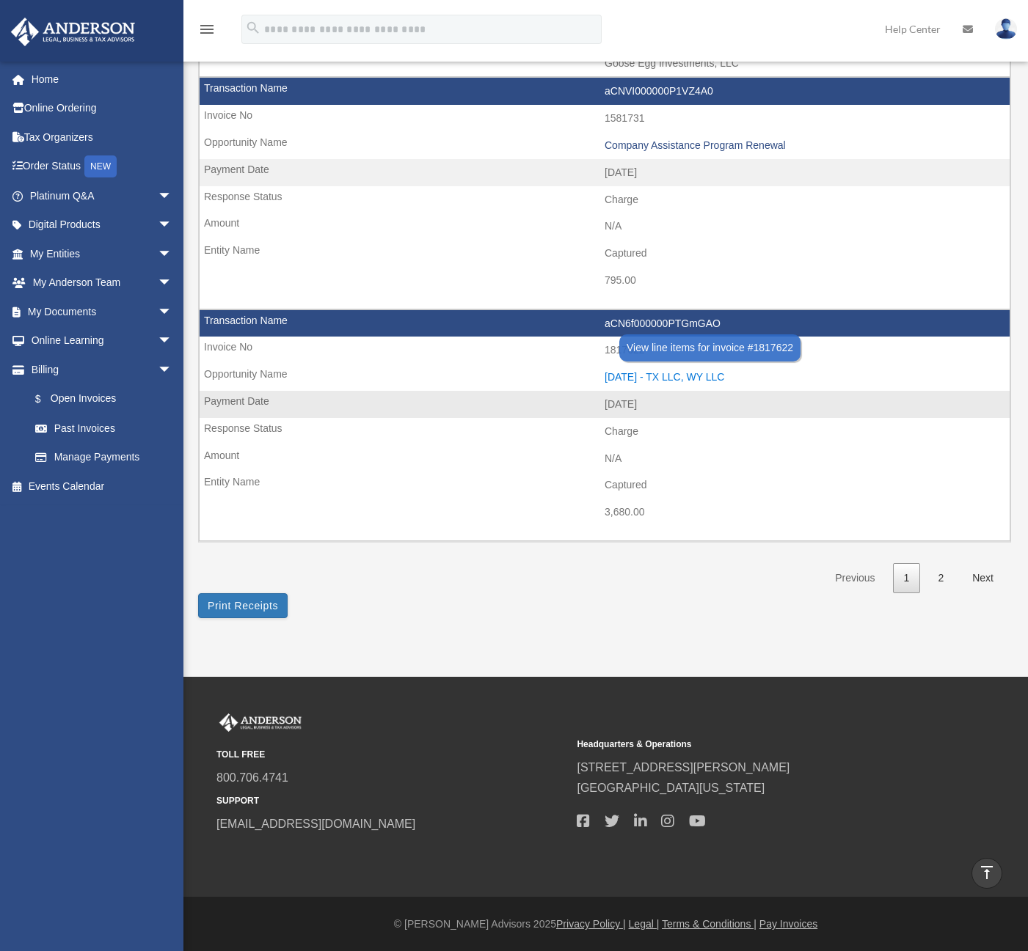
click at [656, 377] on div "2023.11.13 - TX LLC, WY LLC" at bounding box center [803, 377] width 398 height 12
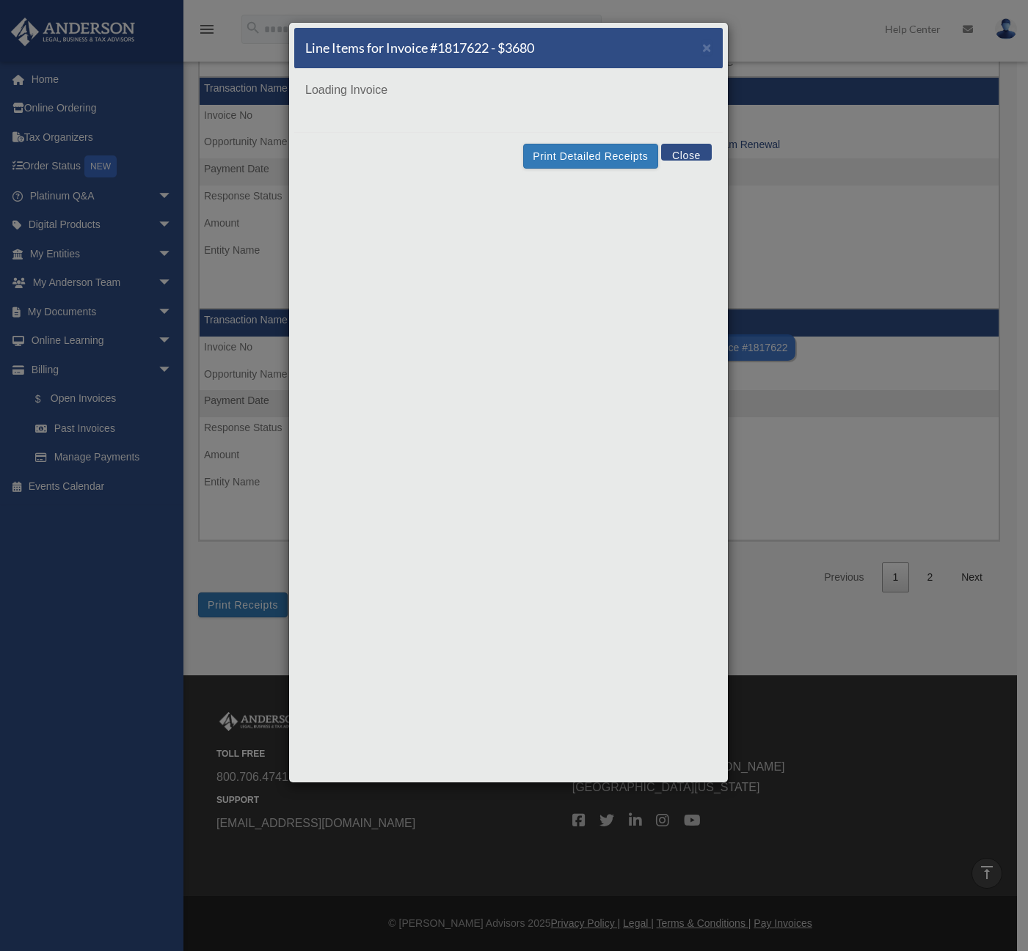
scroll to position [2028, 0]
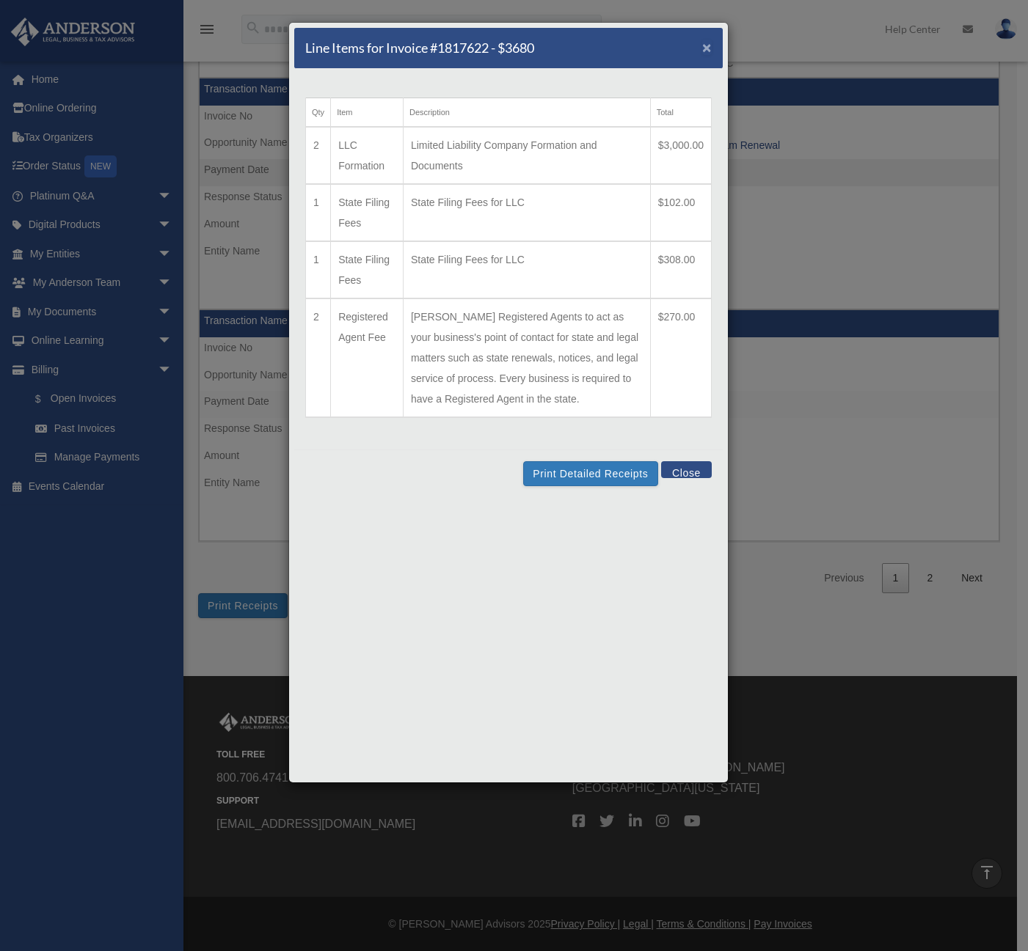
click at [704, 46] on span "×" at bounding box center [707, 47] width 10 height 17
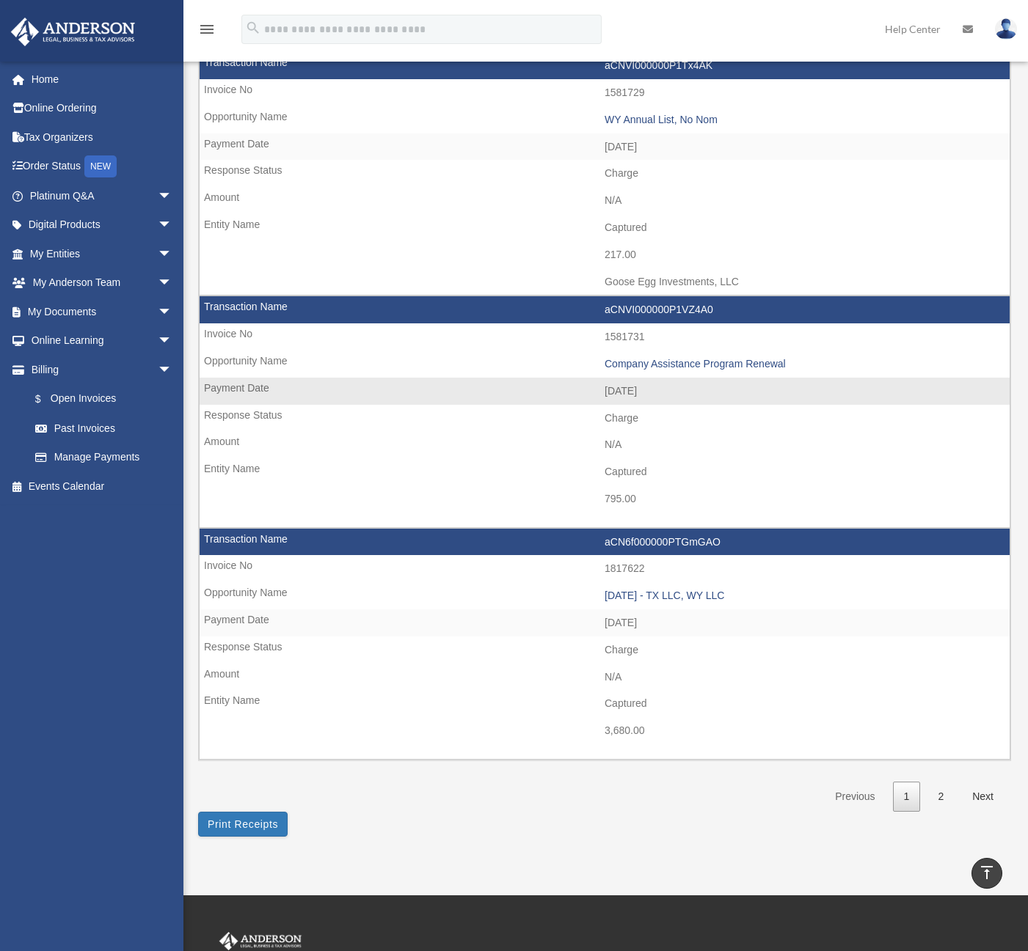
scroll to position [1808, 0]
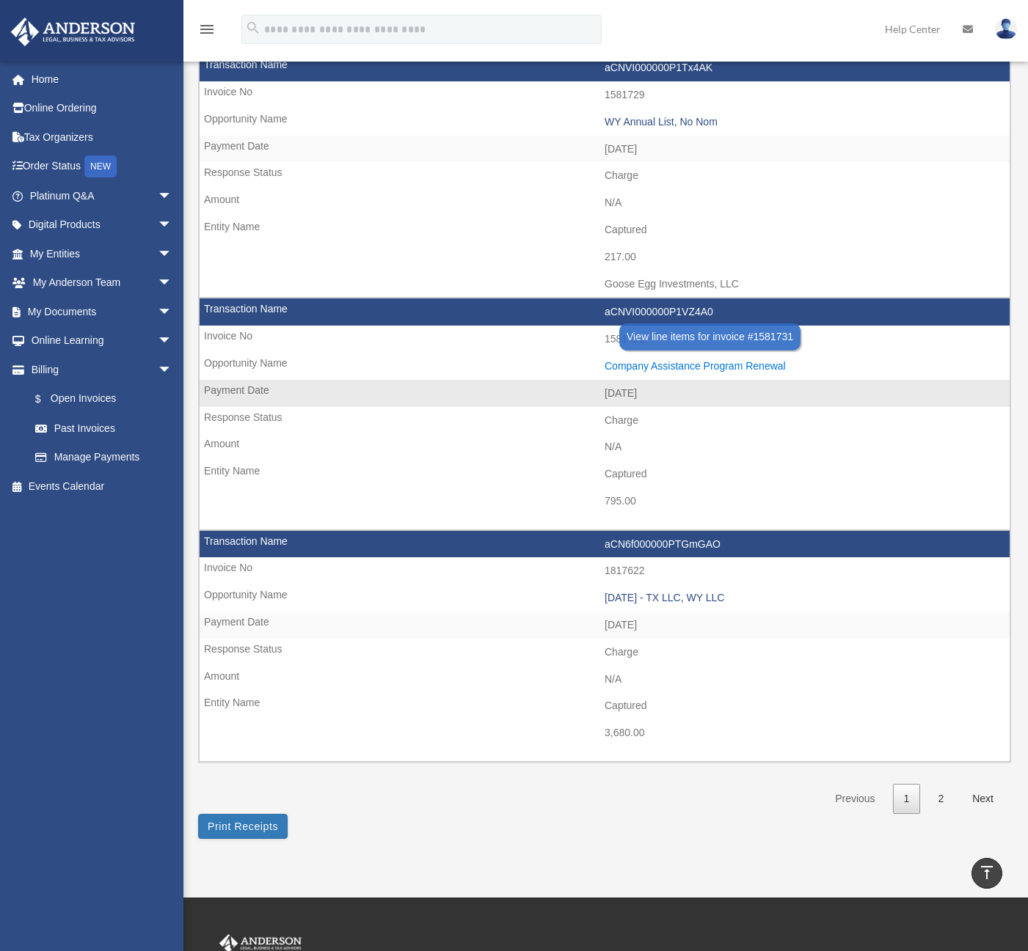
click at [684, 365] on div "Company Assistance Program Renewal" at bounding box center [803, 366] width 398 height 12
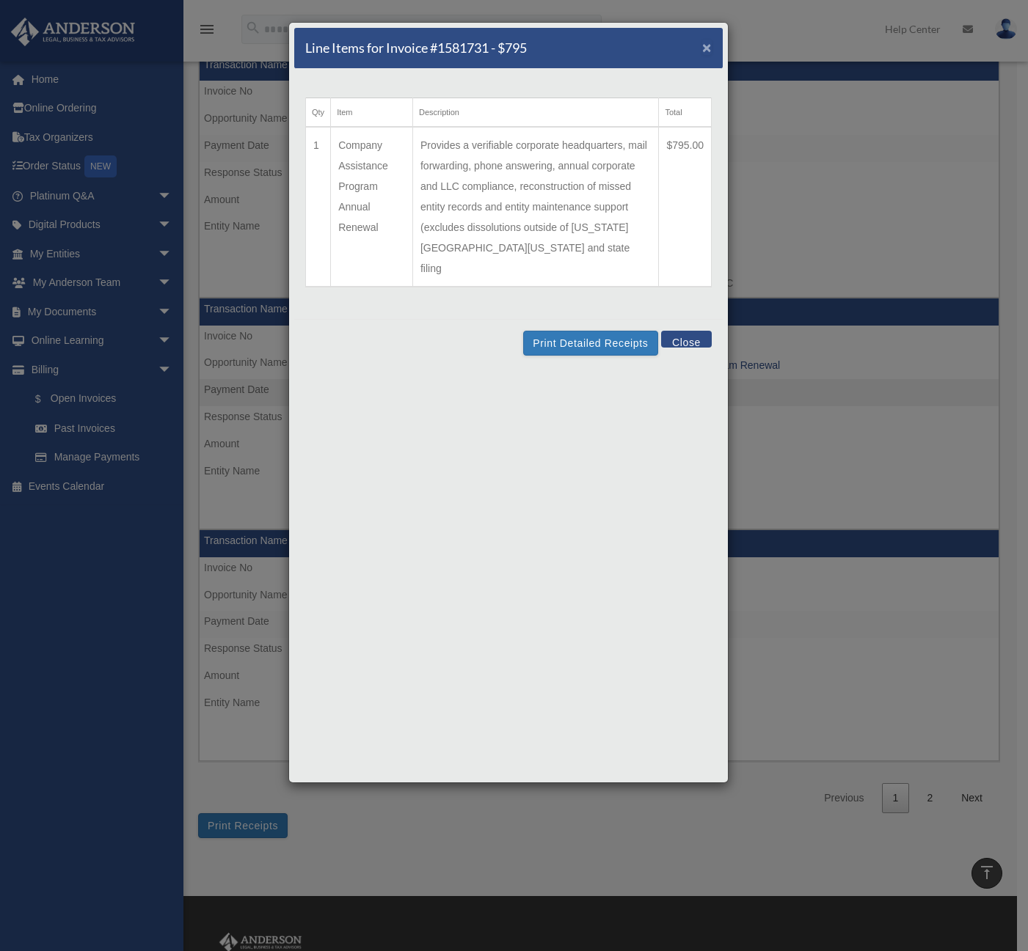
click at [707, 47] on span "×" at bounding box center [707, 47] width 10 height 17
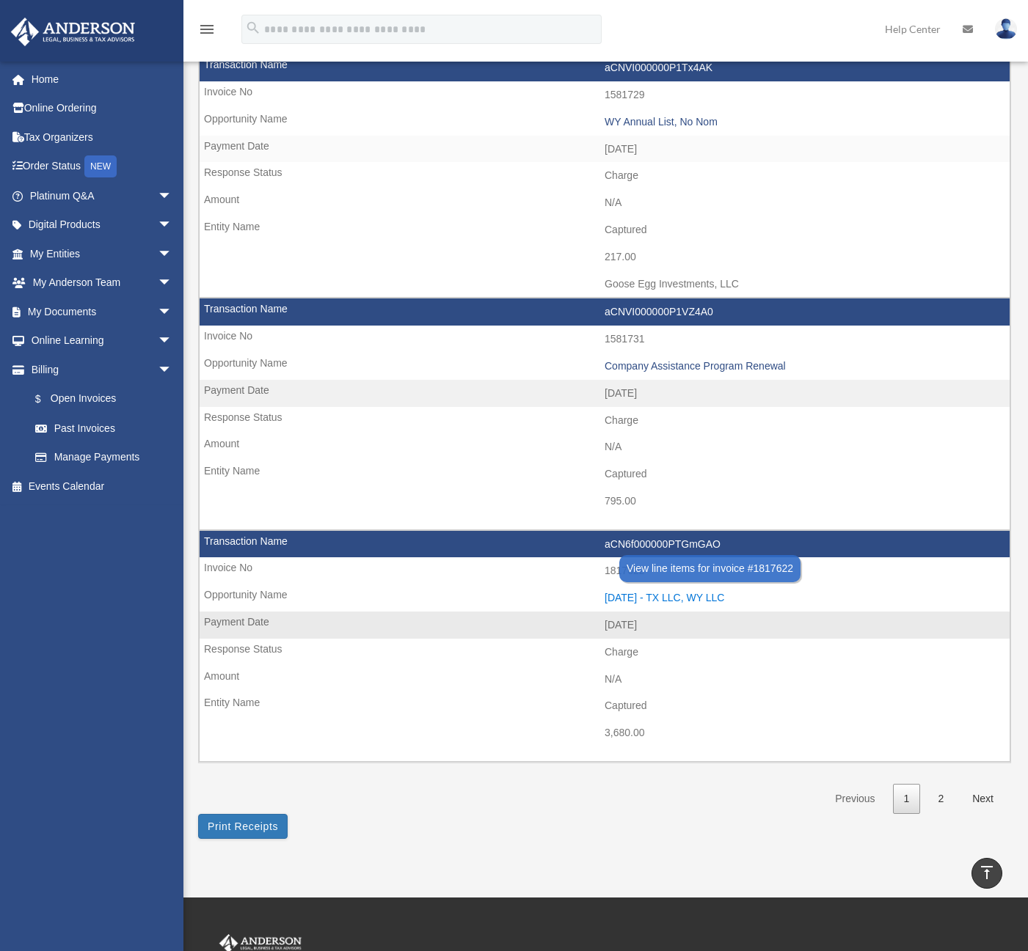
click at [687, 598] on div "2023.11.13 - TX LLC, WY LLC" at bounding box center [803, 598] width 398 height 12
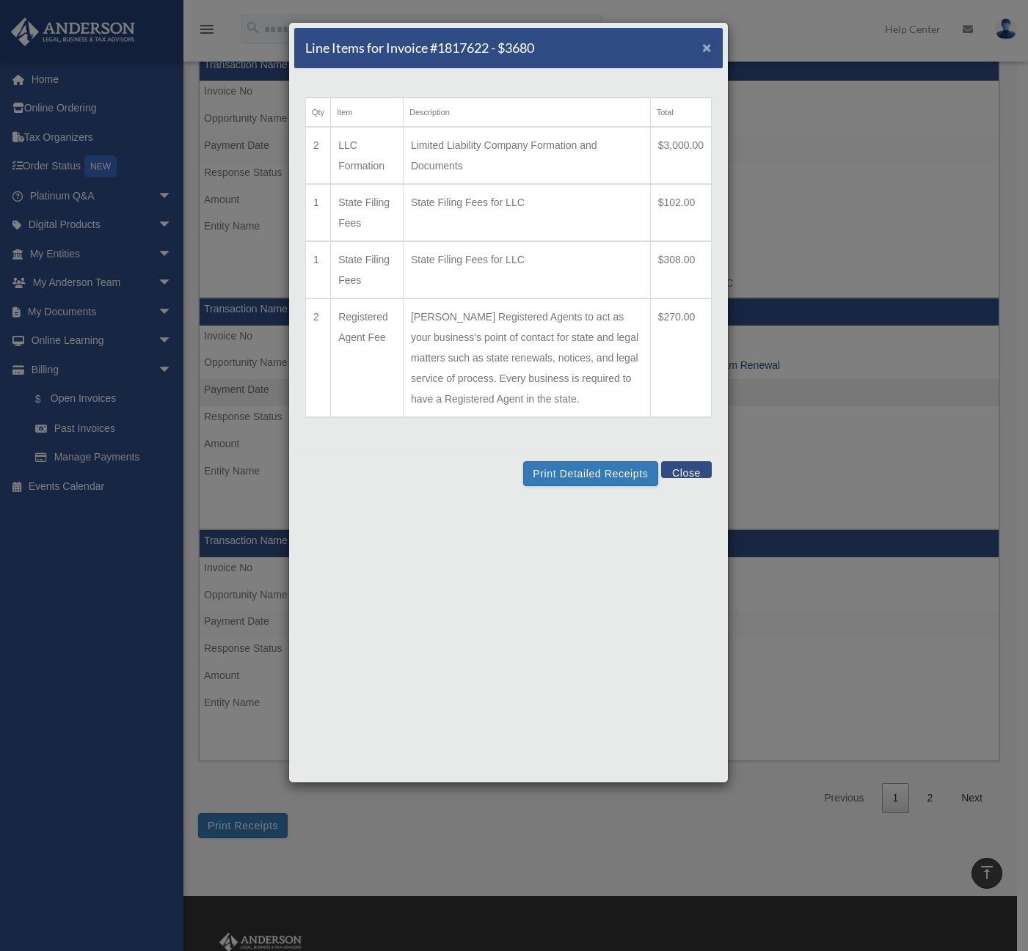
click at [709, 43] on span "×" at bounding box center [707, 47] width 10 height 17
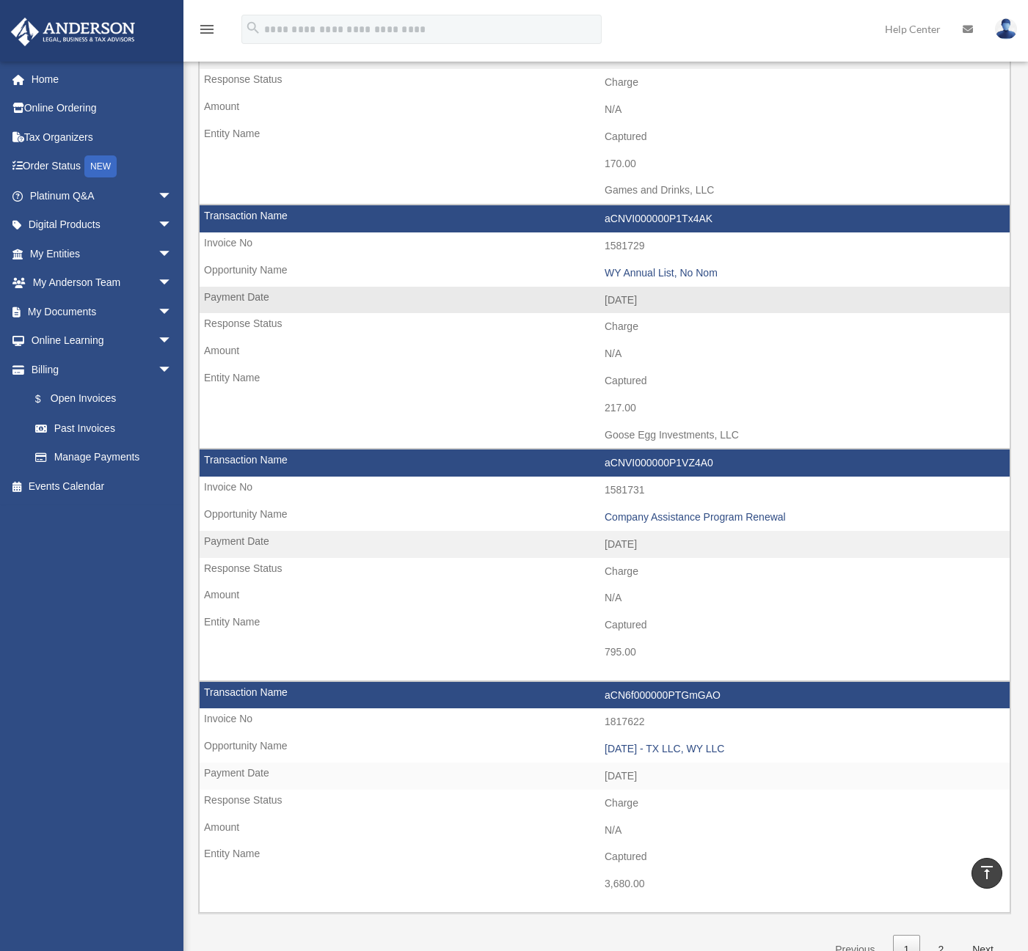
scroll to position [1661, 0]
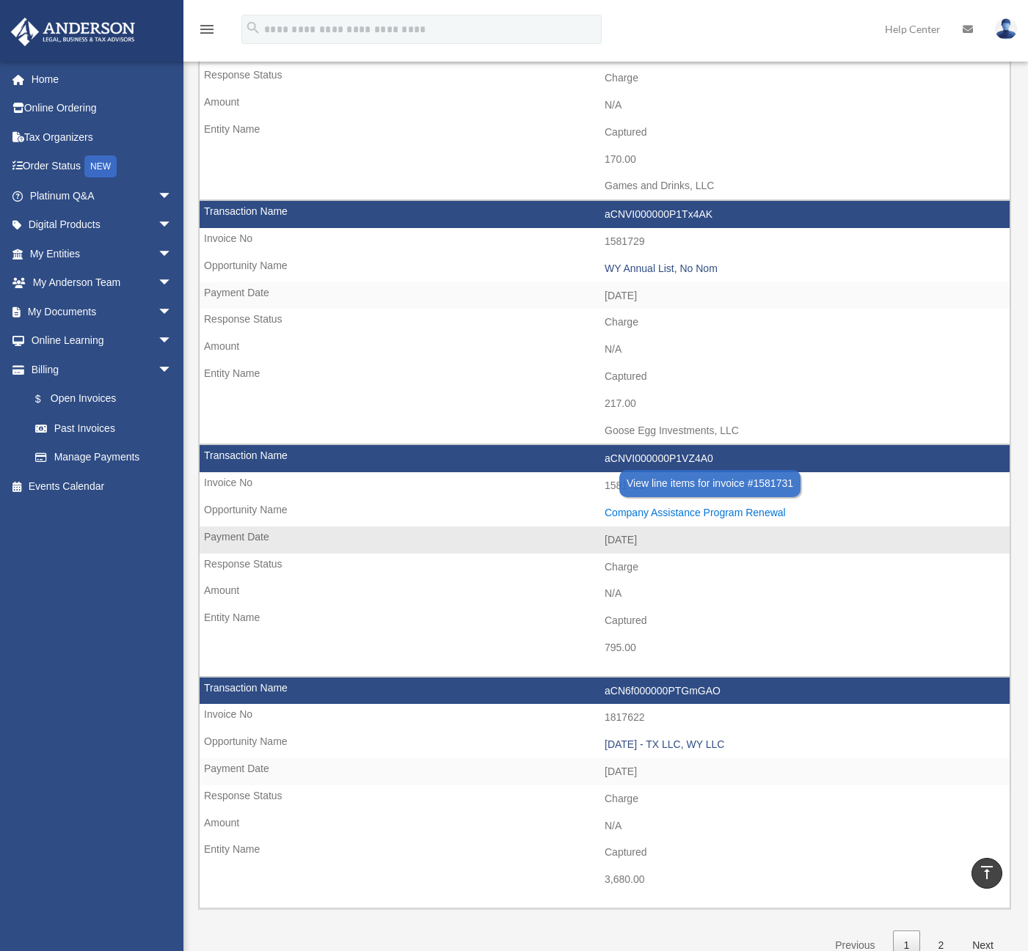
click at [674, 511] on div "Company Assistance Program Renewal" at bounding box center [803, 513] width 398 height 12
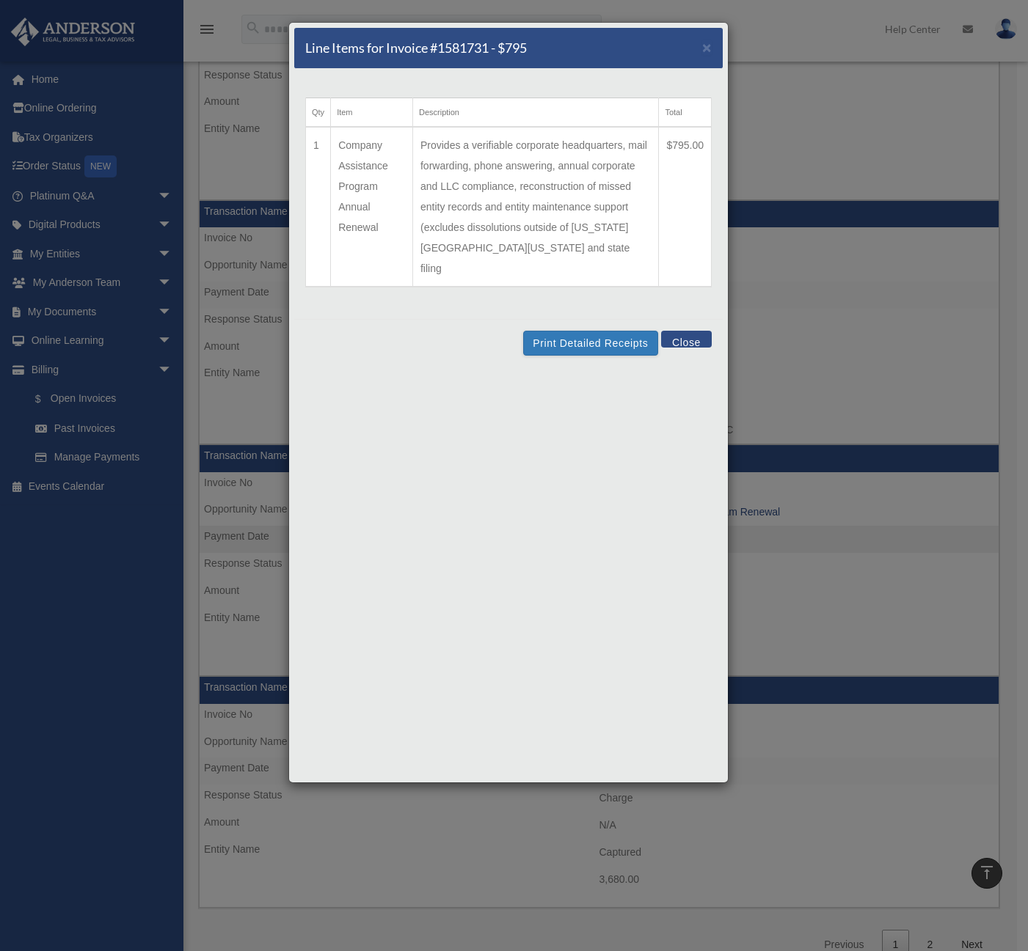
click at [687, 331] on button "Close" at bounding box center [686, 339] width 51 height 17
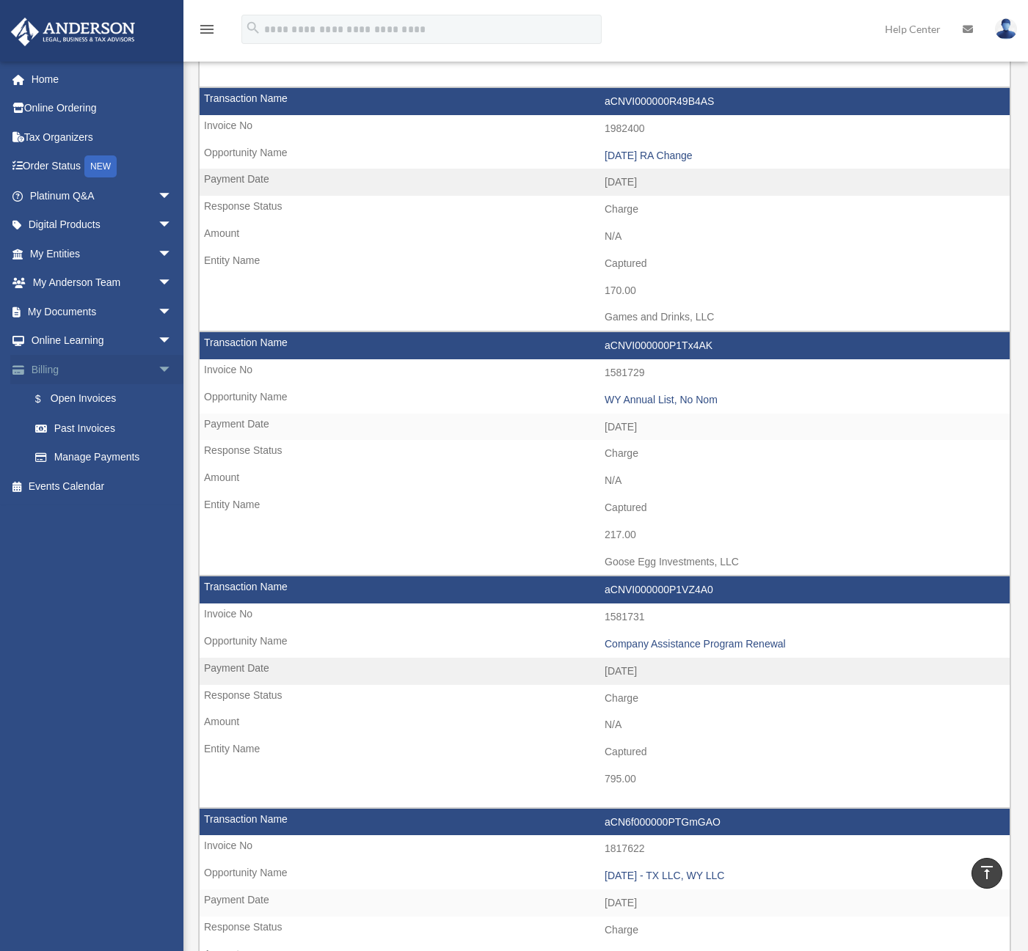
scroll to position [1515, 0]
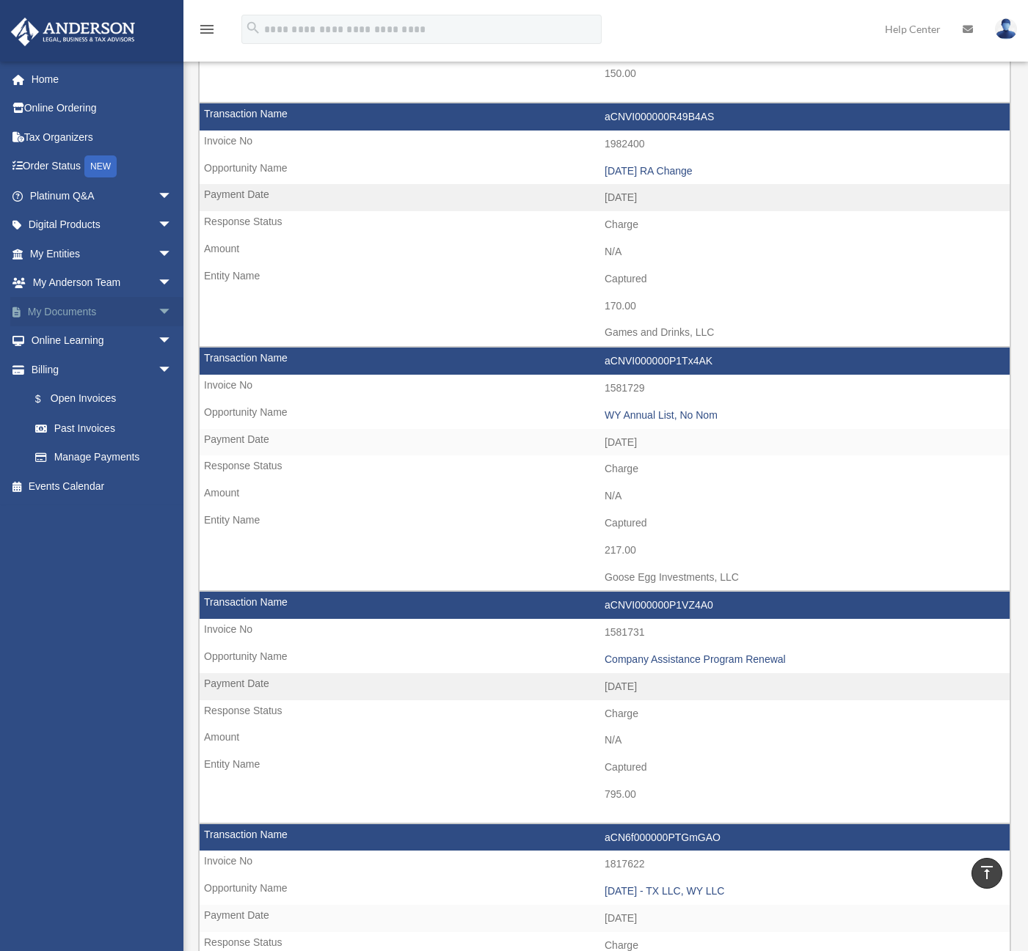
click at [100, 315] on link "My Documents arrow_drop_down" at bounding box center [102, 311] width 184 height 29
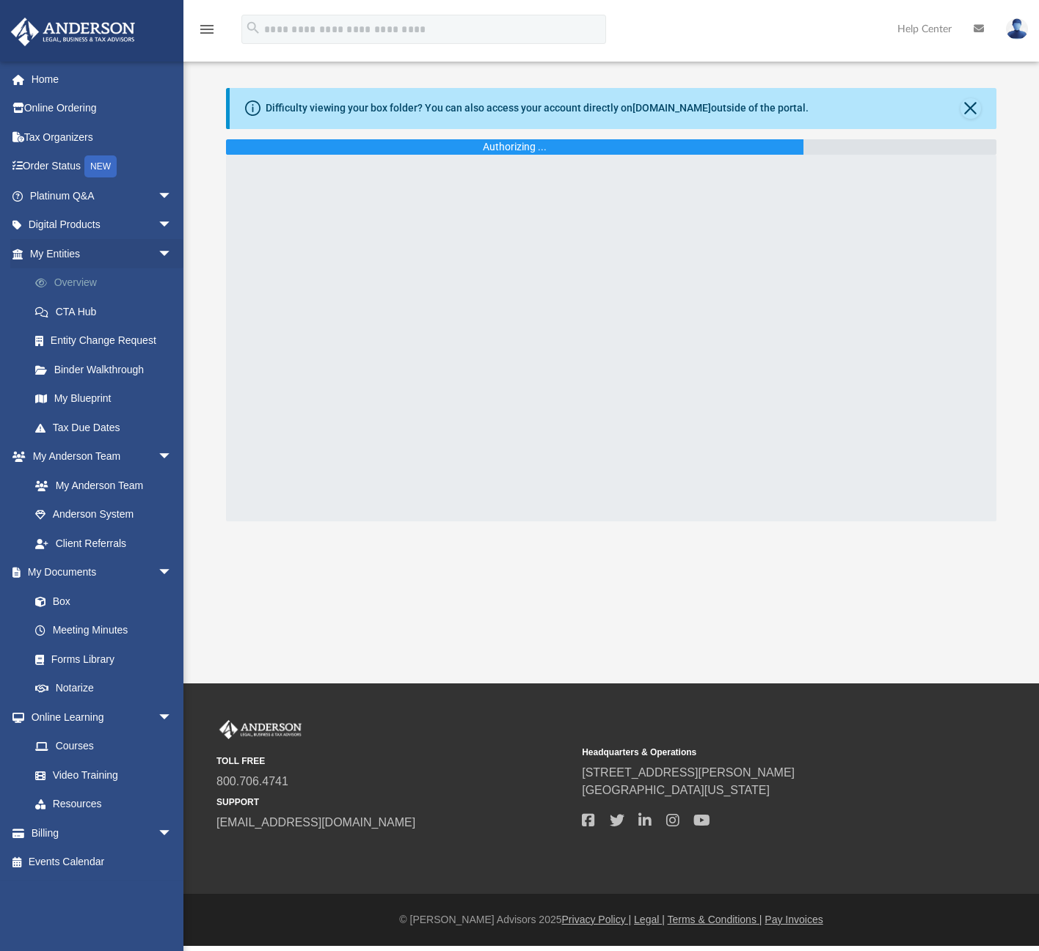
click at [96, 281] on link "Overview" at bounding box center [108, 282] width 174 height 29
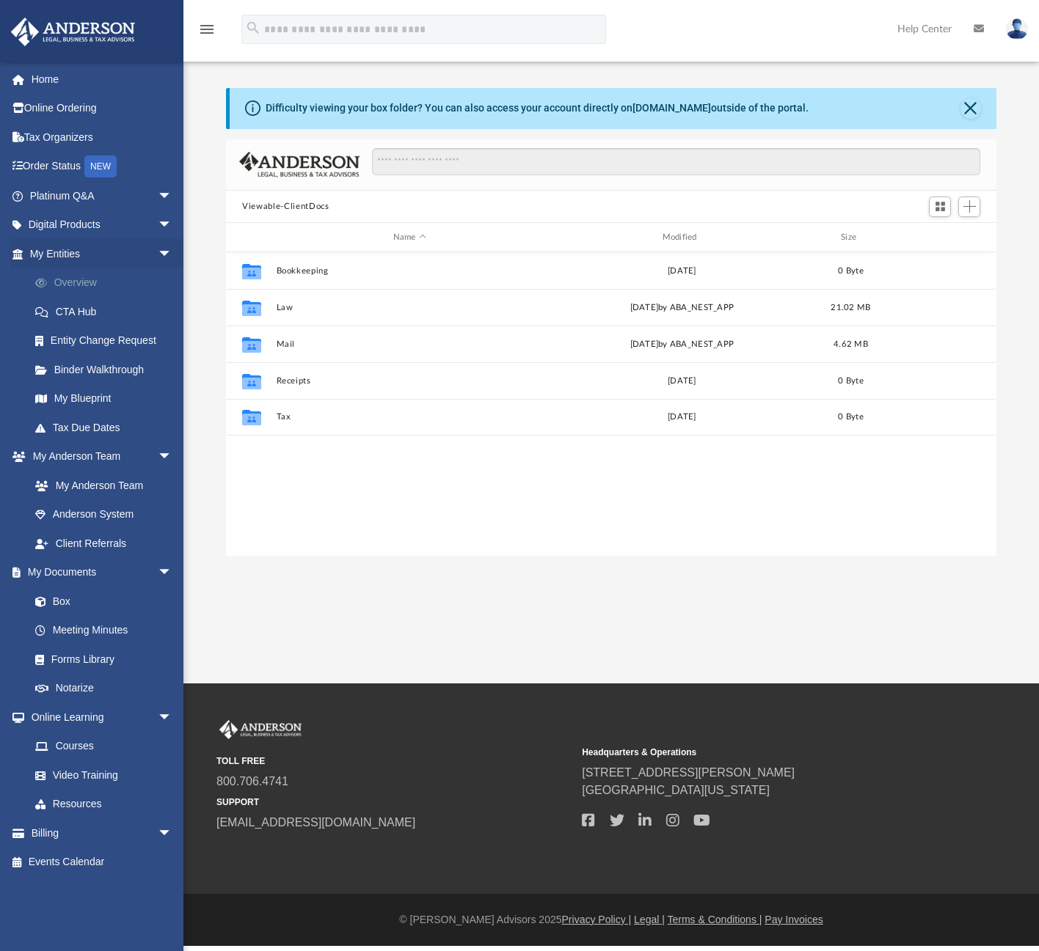
scroll to position [323, 759]
click at [78, 282] on link "Overview" at bounding box center [108, 282] width 174 height 29
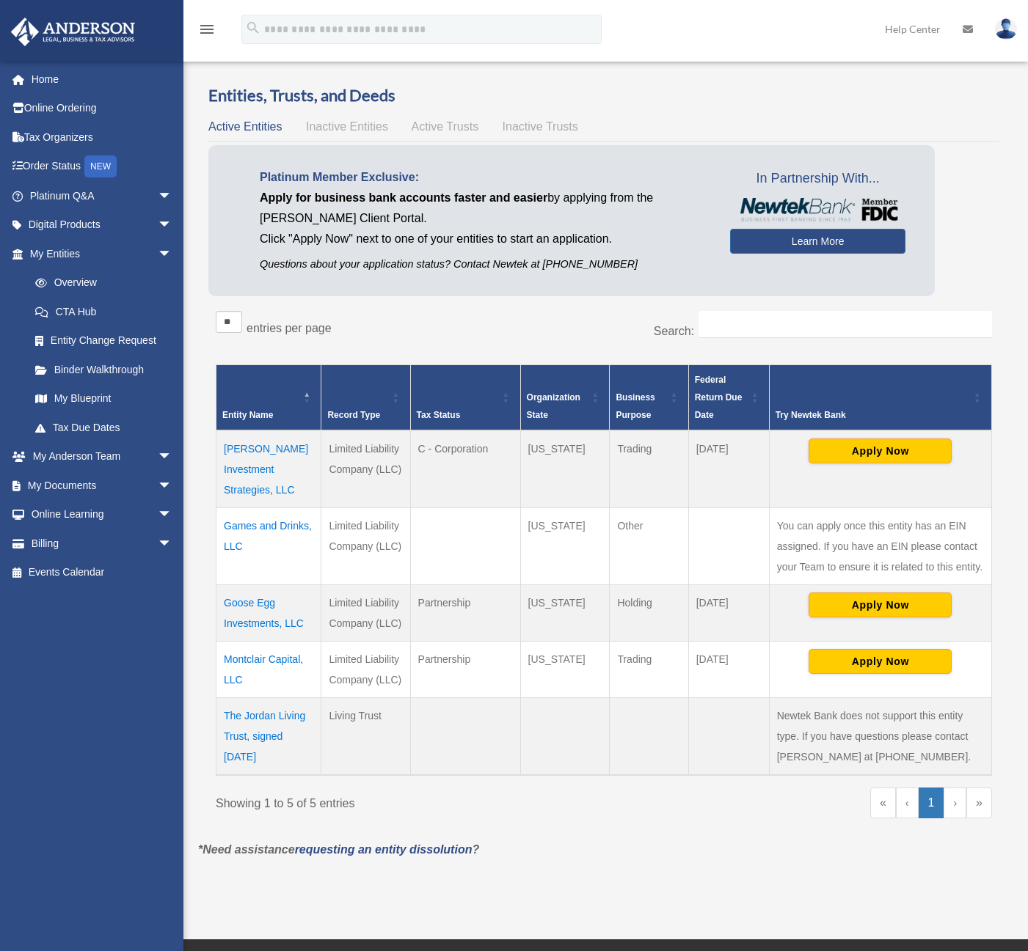
click at [269, 642] on td "Montclair Capital, LLC" at bounding box center [268, 670] width 105 height 56
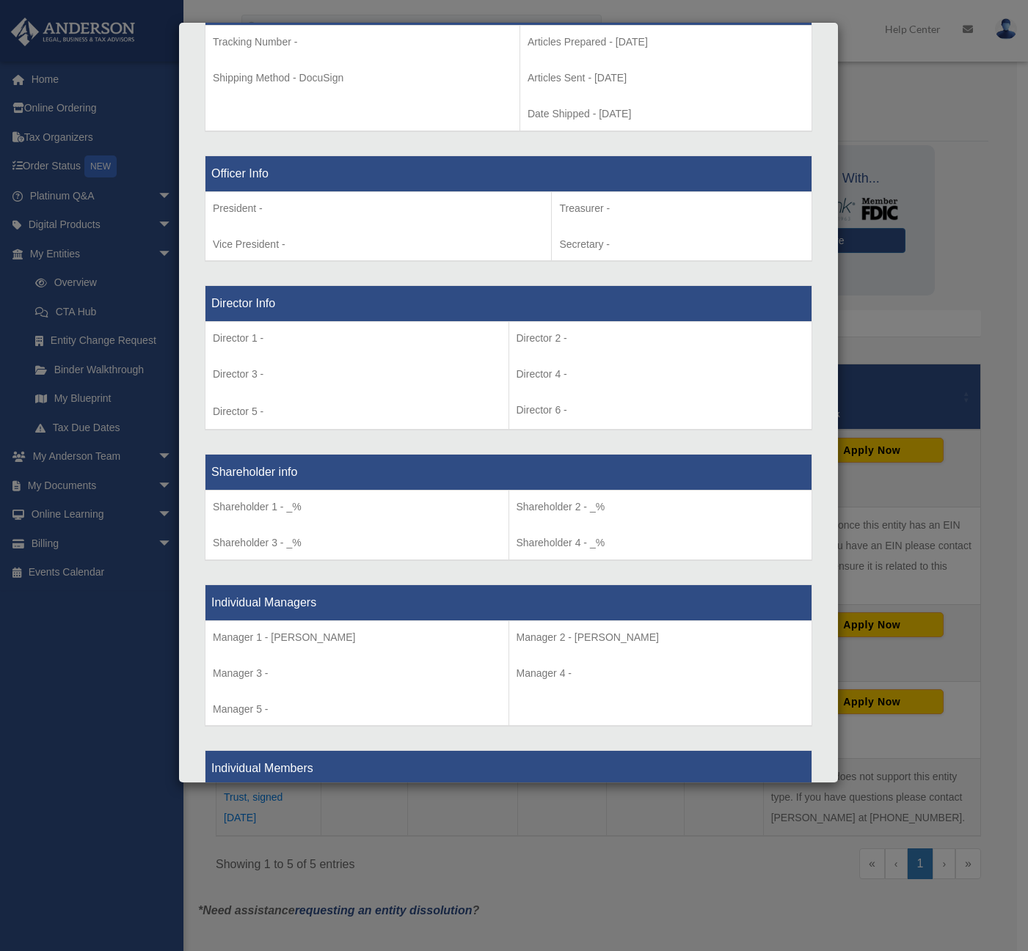
scroll to position [807, 0]
